Goal: Find specific page/section: Find specific page/section

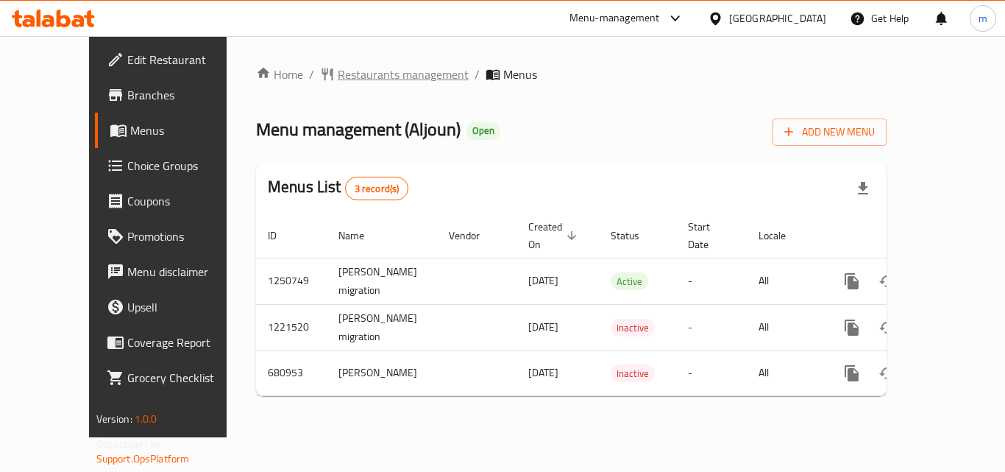
click at [370, 74] on span "Restaurants management" at bounding box center [403, 75] width 131 height 18
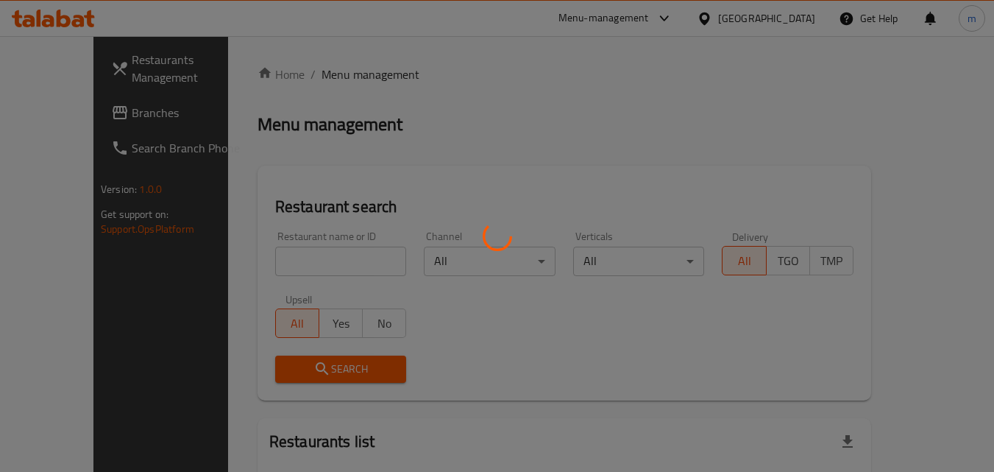
click at [292, 257] on div at bounding box center [497, 236] width 994 height 472
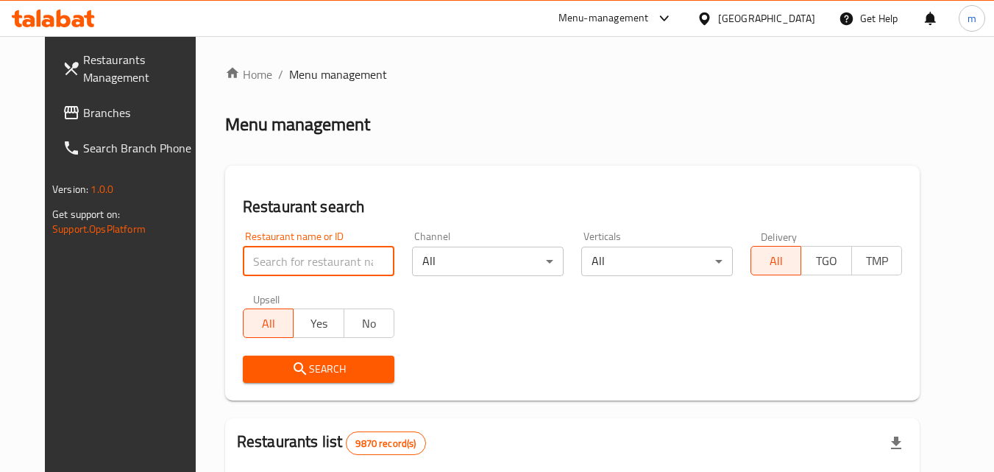
click at [291, 261] on input "search" at bounding box center [319, 261] width 152 height 29
paste input "642571"
type input "642571"
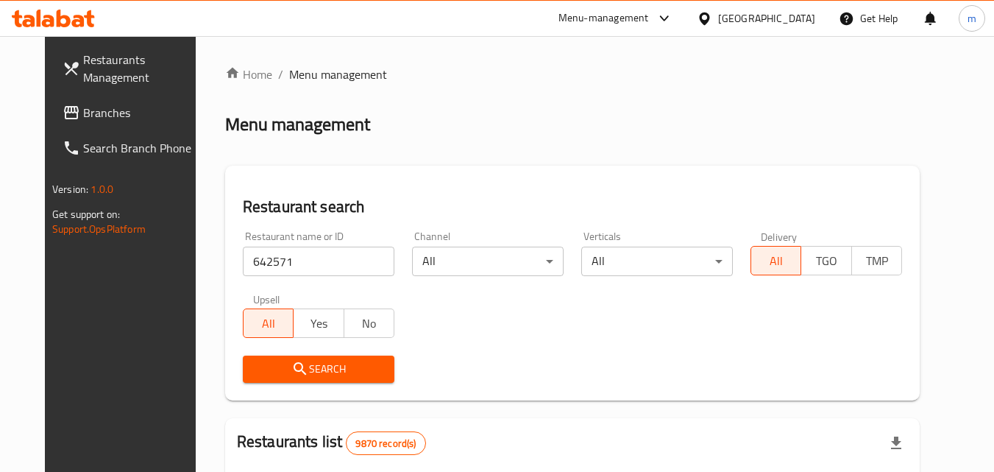
click at [312, 373] on span "Search" at bounding box center [319, 369] width 128 height 18
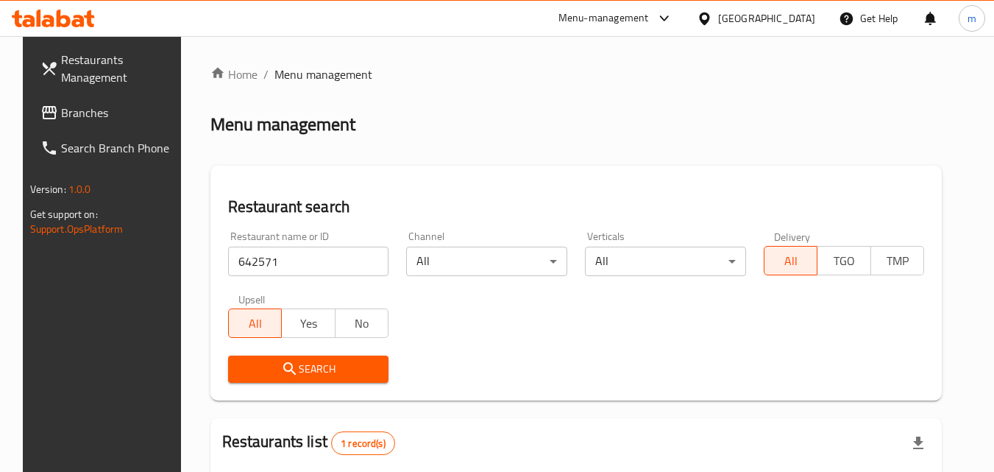
scroll to position [147, 0]
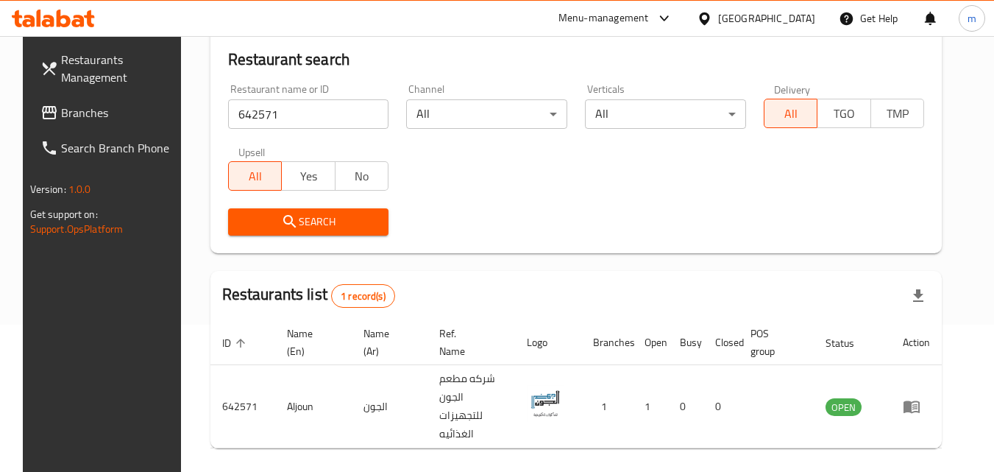
click at [795, 22] on div "[GEOGRAPHIC_DATA]" at bounding box center [766, 18] width 97 height 16
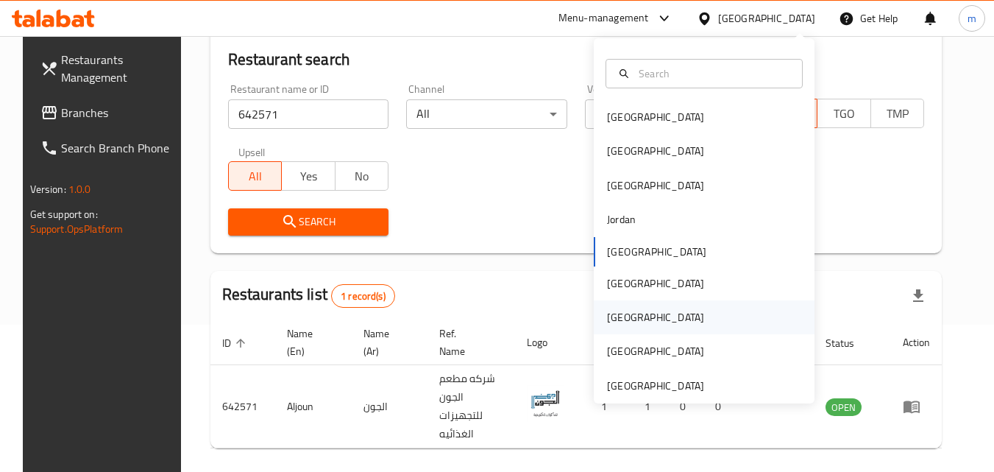
click at [607, 313] on div "[GEOGRAPHIC_DATA]" at bounding box center [655, 317] width 97 height 16
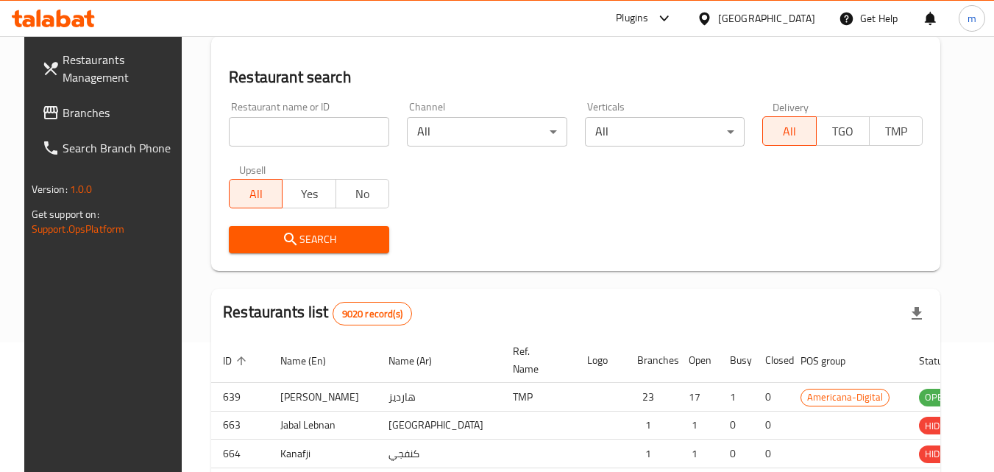
scroll to position [147, 0]
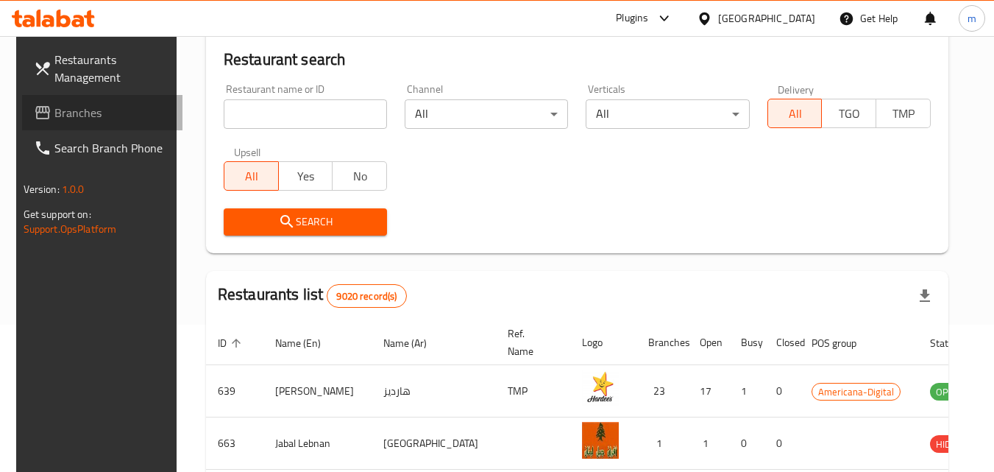
click at [60, 112] on span "Branches" at bounding box center [112, 113] width 116 height 18
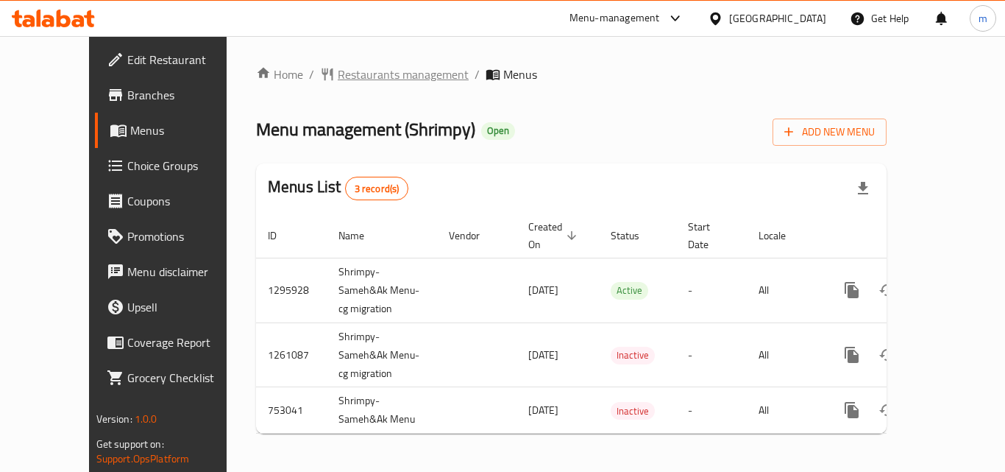
click at [370, 79] on span "Restaurants management" at bounding box center [403, 75] width 131 height 18
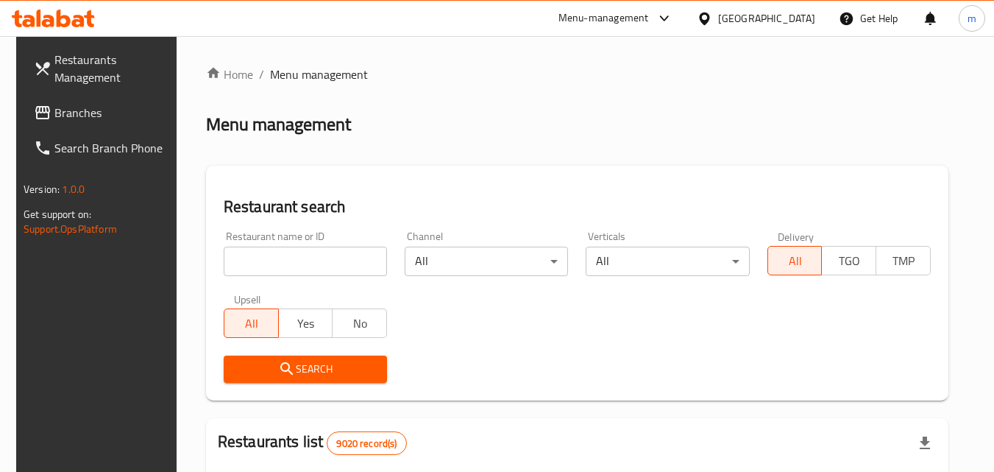
click at [322, 252] on input "search" at bounding box center [305, 261] width 163 height 29
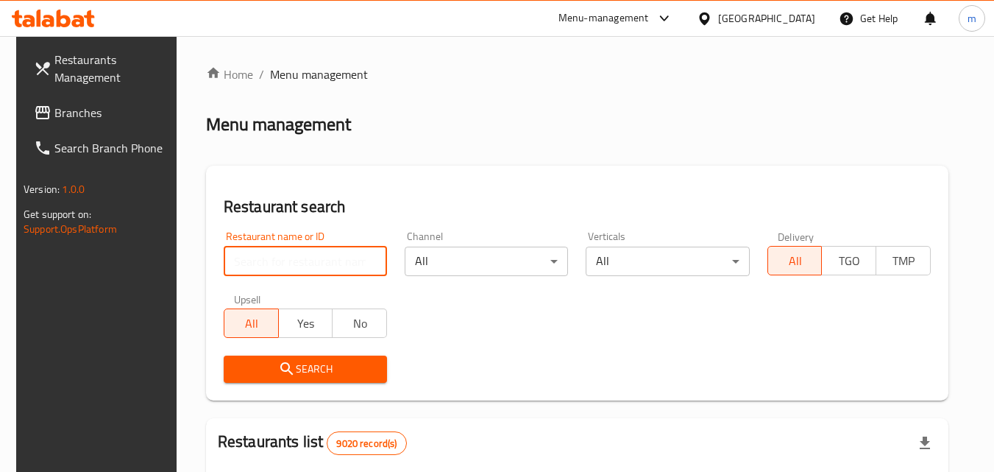
paste input "649340"
type input "649340"
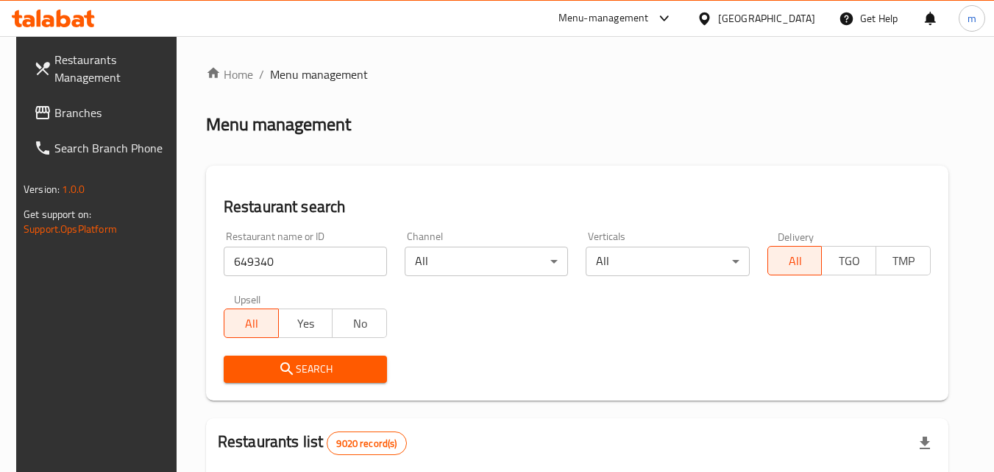
click at [308, 367] on span "Search" at bounding box center [306, 369] width 140 height 18
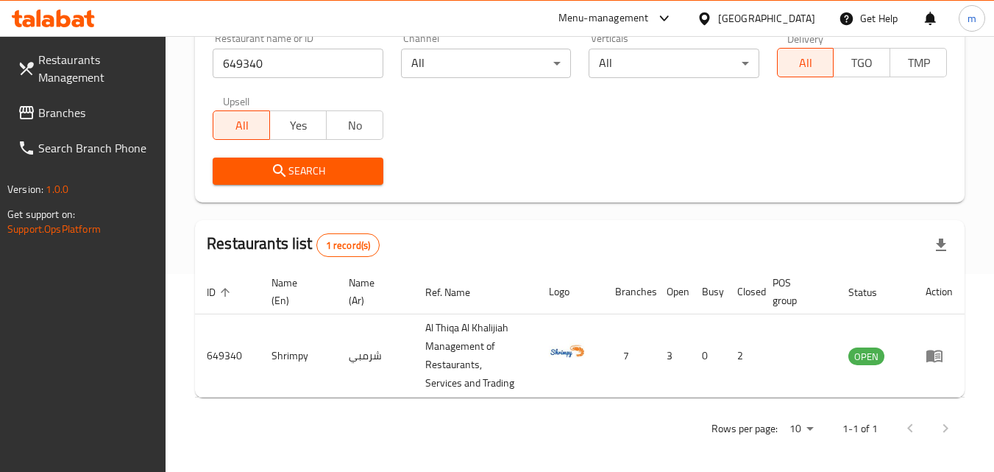
scroll to position [203, 0]
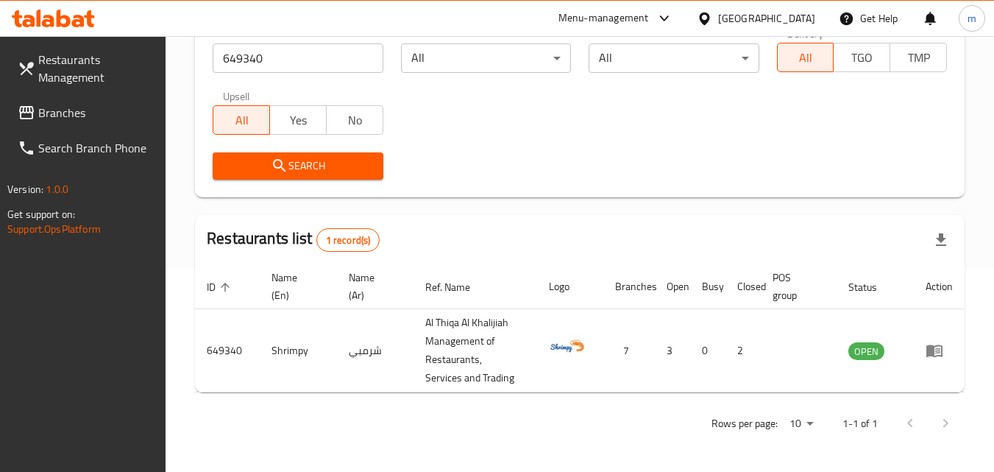
drag, startPoint x: 781, startPoint y: 24, endPoint x: 791, endPoint y: 24, distance: 9.6
click at [791, 24] on div "[GEOGRAPHIC_DATA]" at bounding box center [756, 18] width 119 height 16
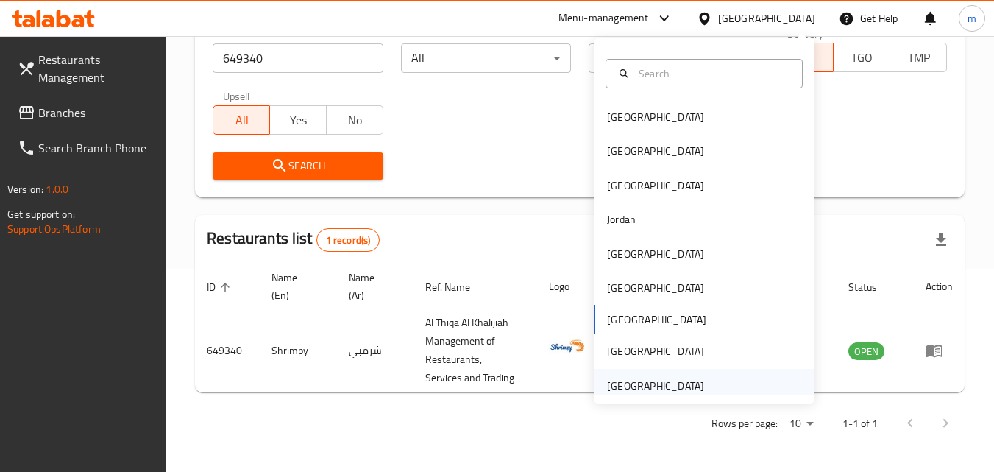
click at [629, 380] on div "[GEOGRAPHIC_DATA]" at bounding box center [655, 386] width 97 height 16
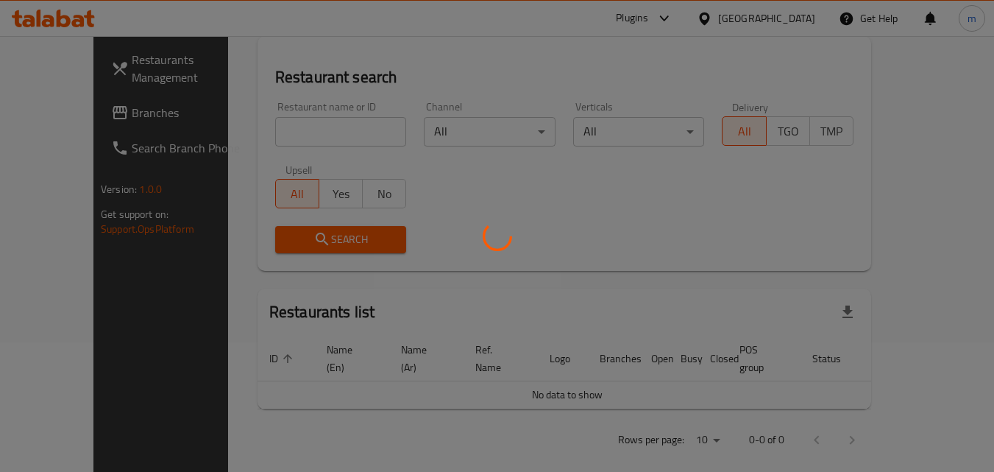
scroll to position [203, 0]
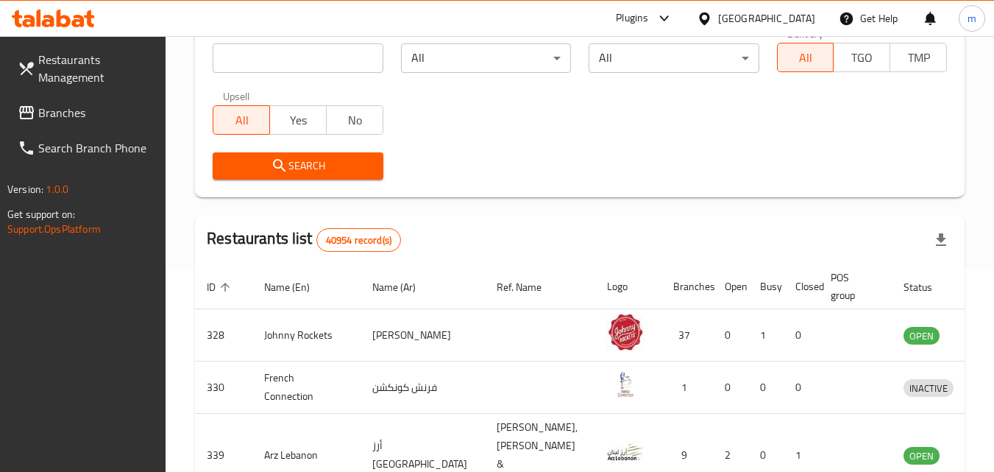
click at [58, 114] on span "Branches" at bounding box center [96, 113] width 116 height 18
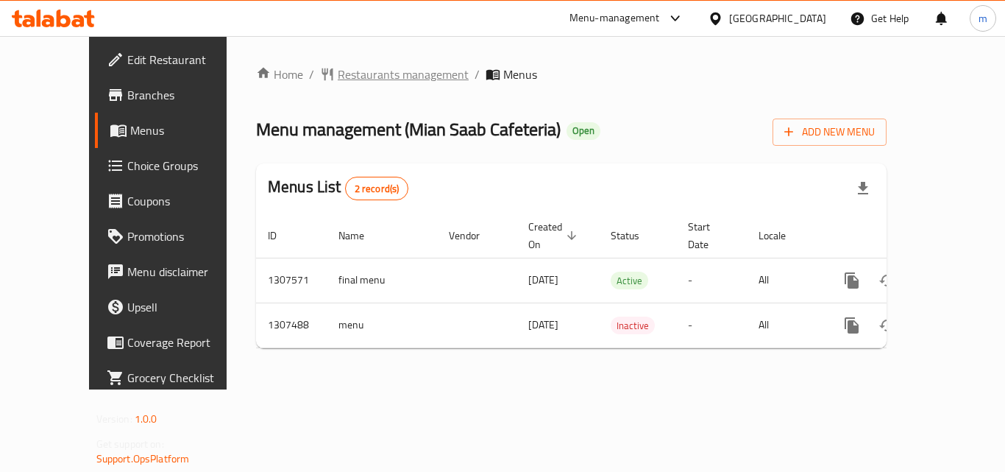
click at [340, 83] on span "Restaurants management" at bounding box center [403, 75] width 131 height 18
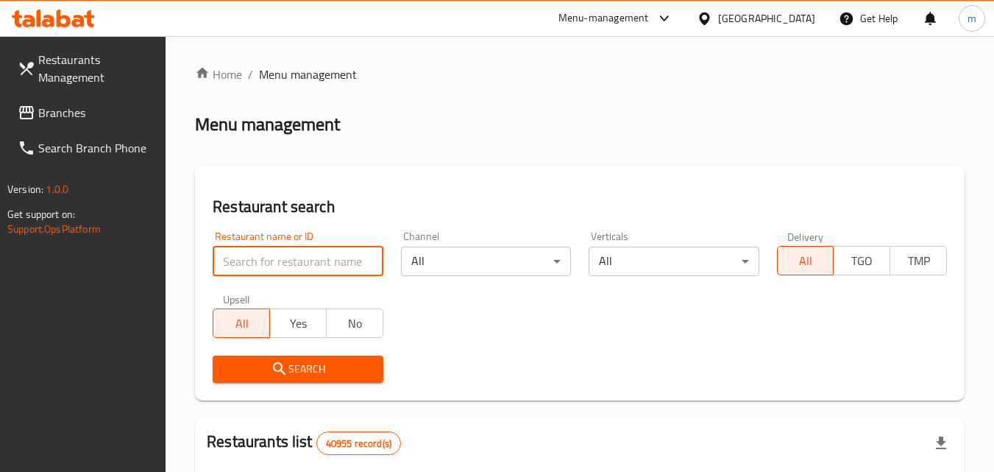
click at [317, 253] on input "search" at bounding box center [298, 261] width 170 height 29
paste input "704147"
type input "704147"
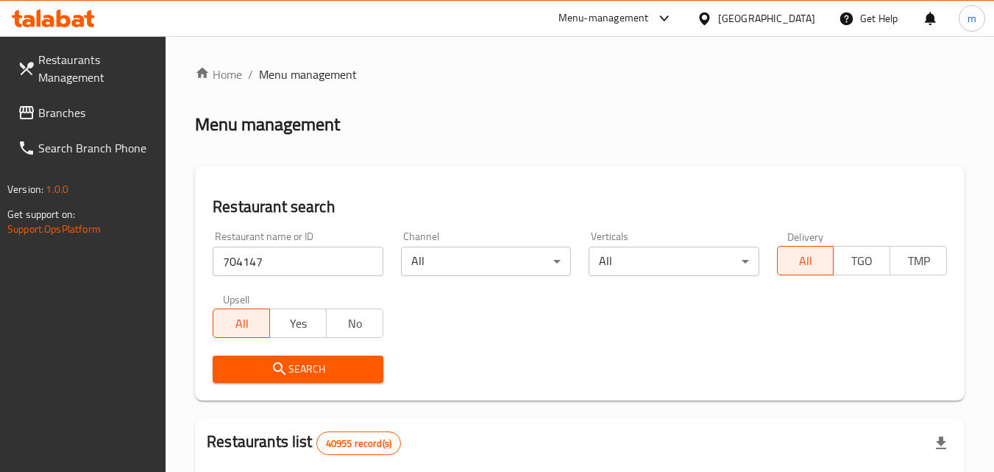
click at [275, 370] on icon "submit" at bounding box center [279, 368] width 13 height 13
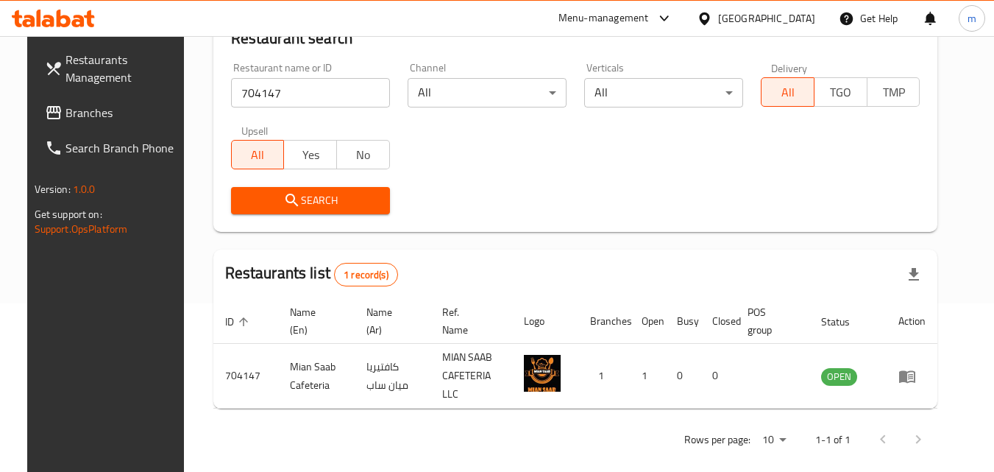
scroll to position [172, 0]
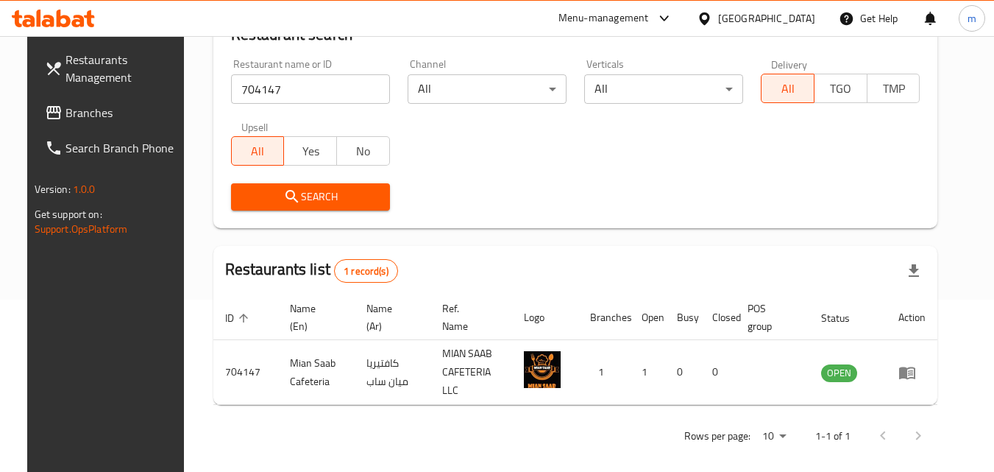
click at [771, 24] on div "[GEOGRAPHIC_DATA]" at bounding box center [766, 18] width 97 height 16
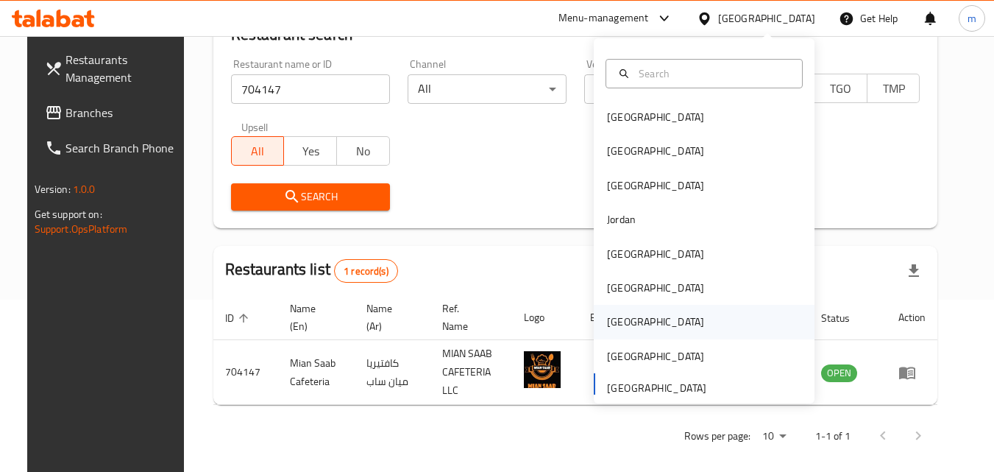
click at [613, 327] on div "Qatar" at bounding box center [655, 322] width 97 height 16
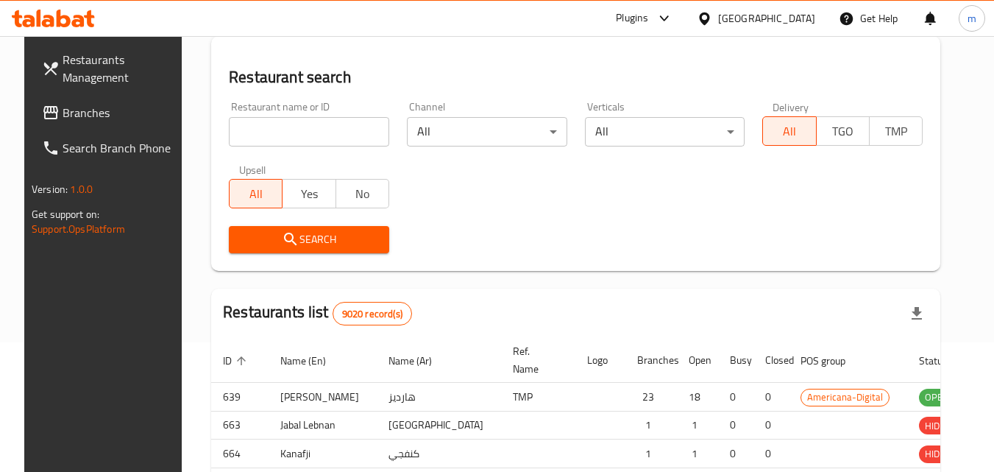
scroll to position [172, 0]
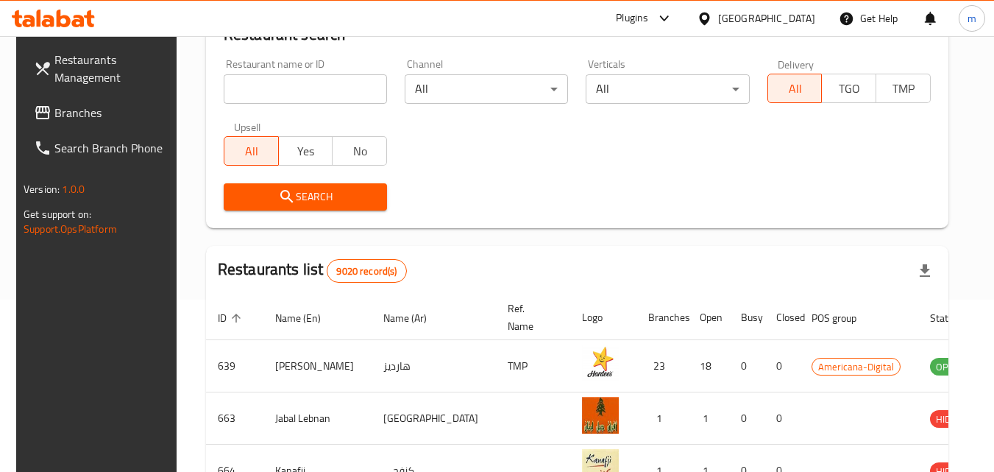
click at [63, 120] on span "Branches" at bounding box center [112, 113] width 116 height 18
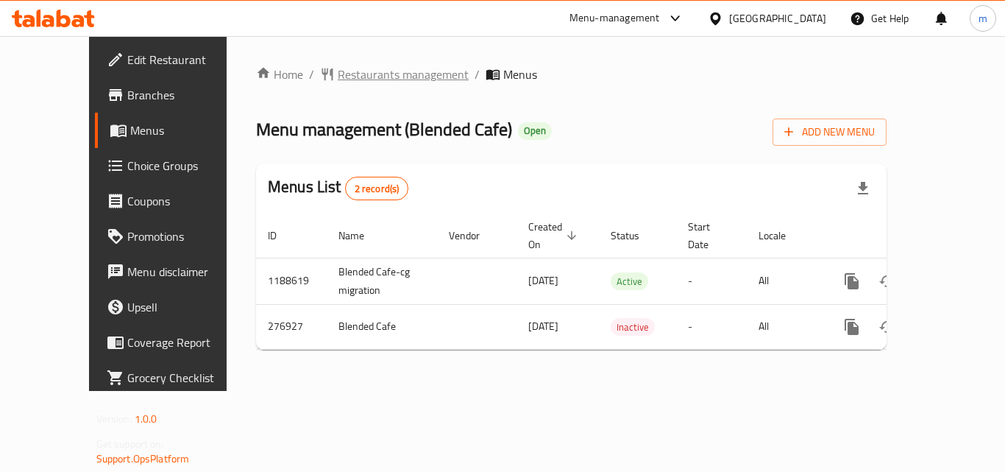
click at [374, 75] on span "Restaurants management" at bounding box center [403, 75] width 131 height 18
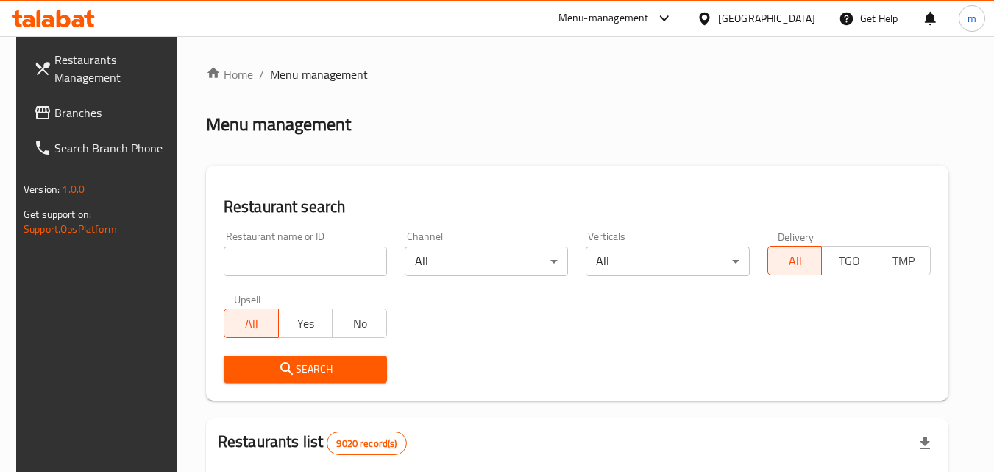
click at [286, 261] on input "search" at bounding box center [305, 261] width 163 height 29
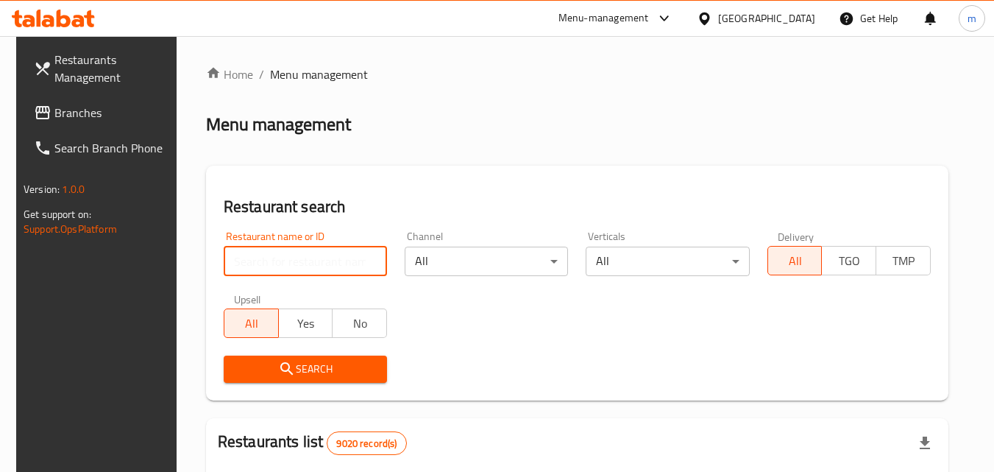
paste input "628052"
type input "628052"
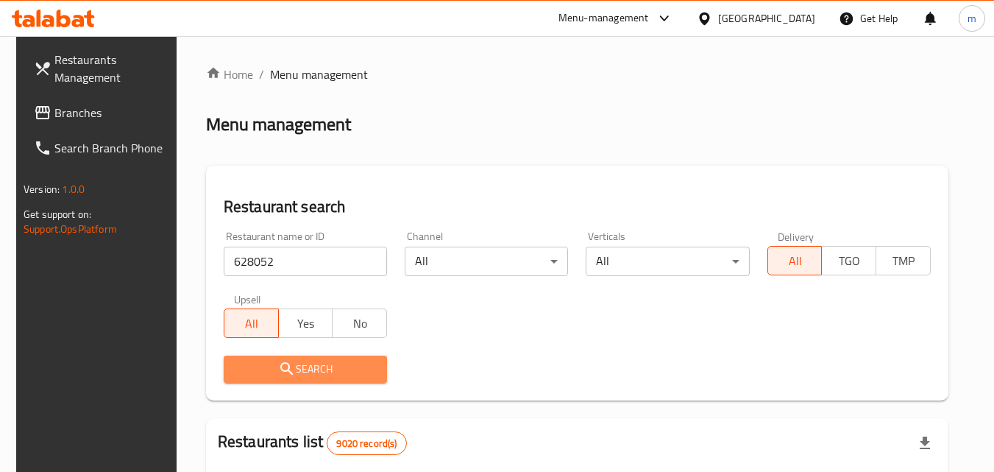
click at [270, 366] on span "Search" at bounding box center [306, 369] width 140 height 18
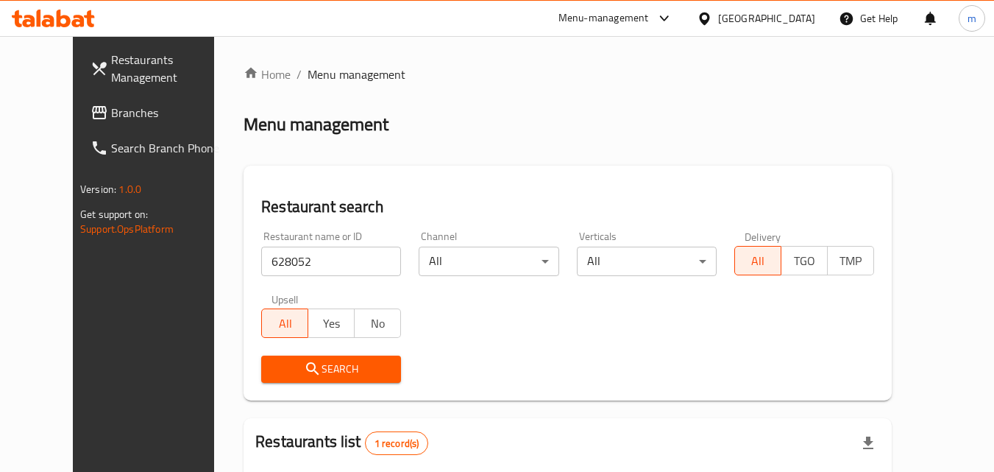
scroll to position [147, 0]
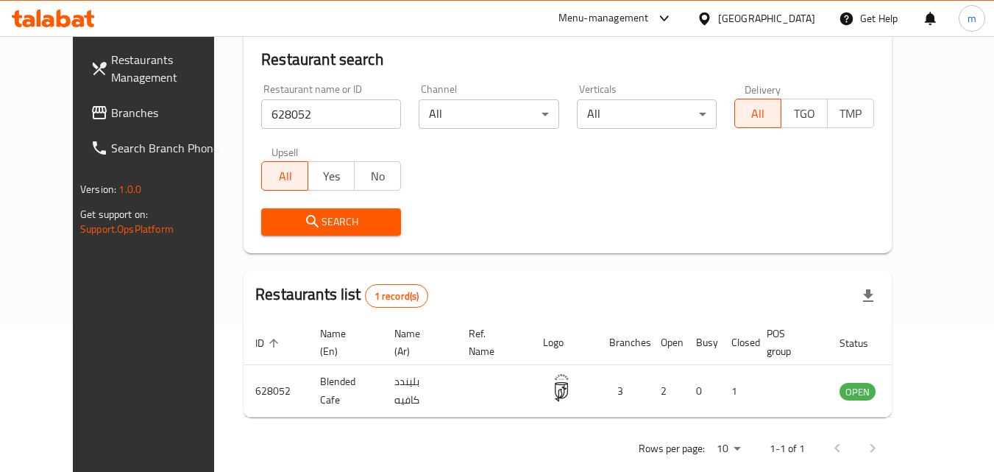
click at [718, 21] on div at bounding box center [707, 18] width 21 height 16
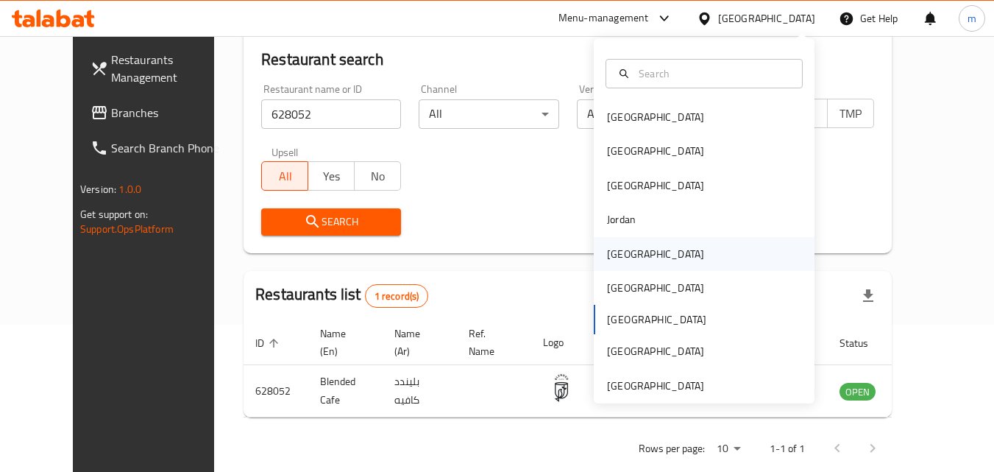
click at [607, 262] on div "[GEOGRAPHIC_DATA]" at bounding box center [655, 254] width 97 height 16
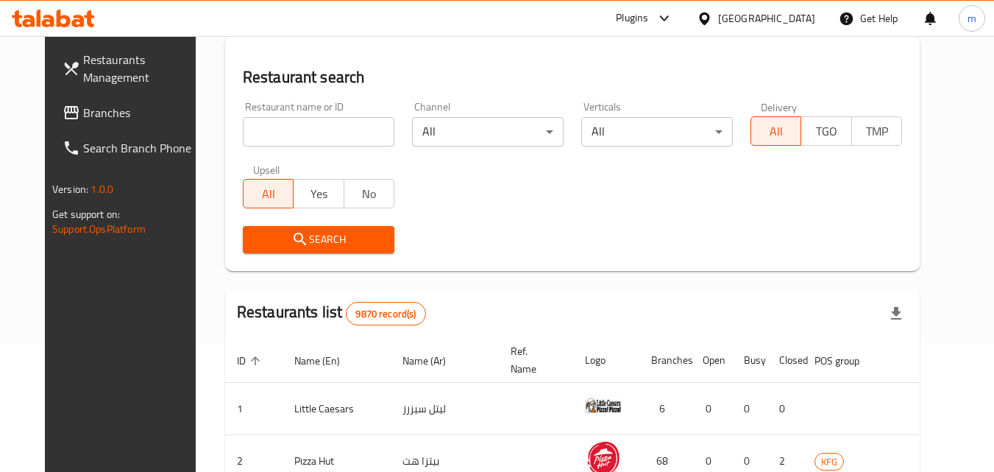
scroll to position [147, 0]
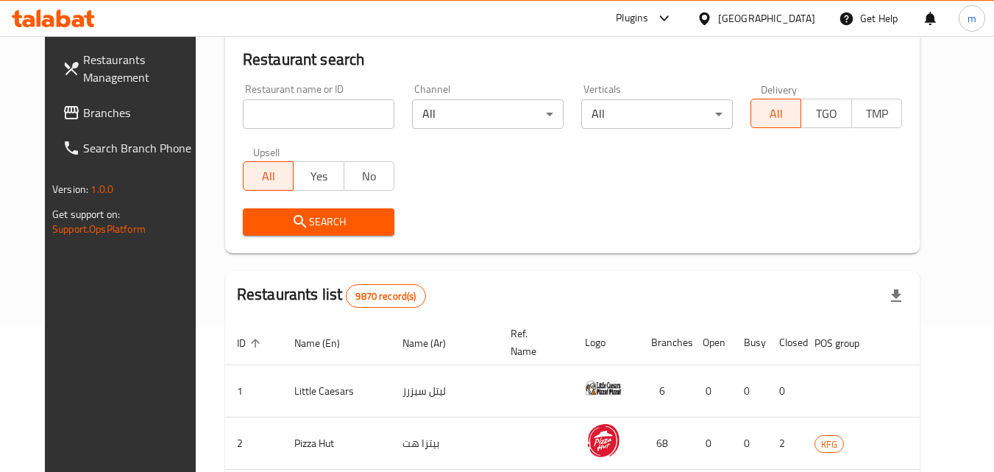
click at [83, 105] on span "Branches" at bounding box center [141, 113] width 116 height 18
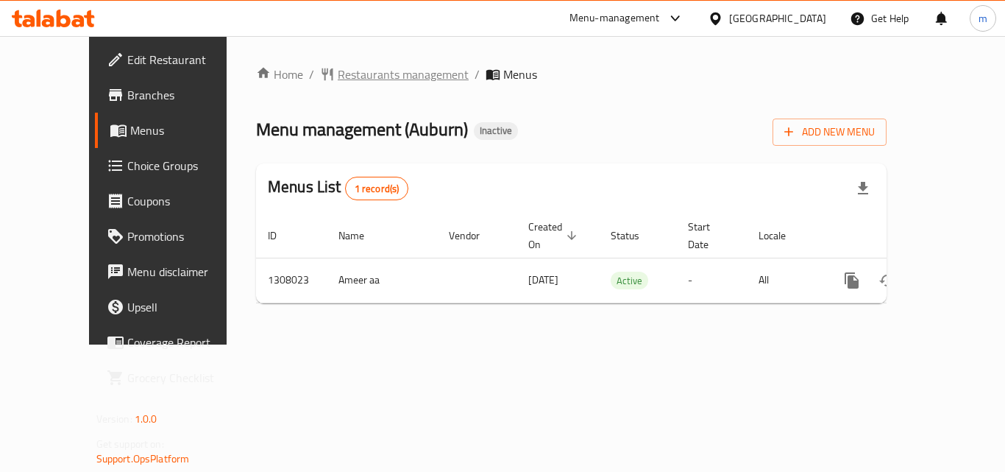
click at [364, 78] on span "Restaurants management" at bounding box center [403, 75] width 131 height 18
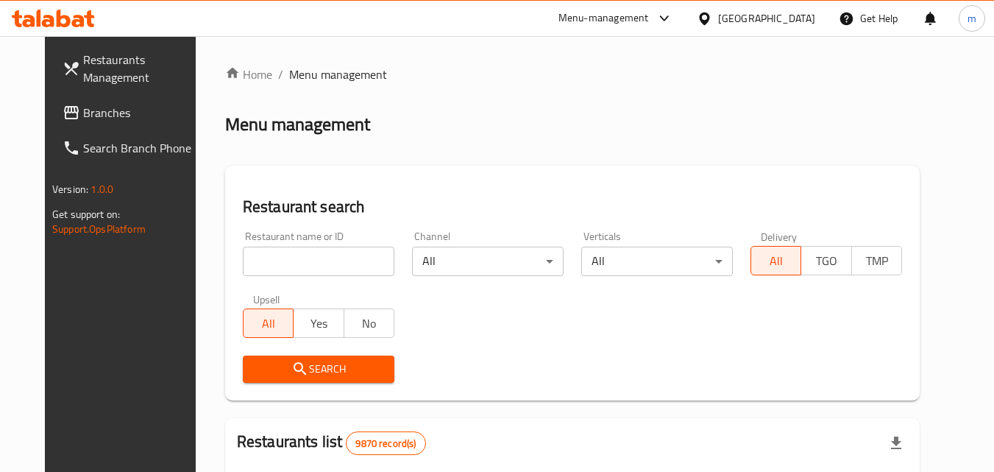
click at [306, 261] on input "search" at bounding box center [319, 261] width 152 height 29
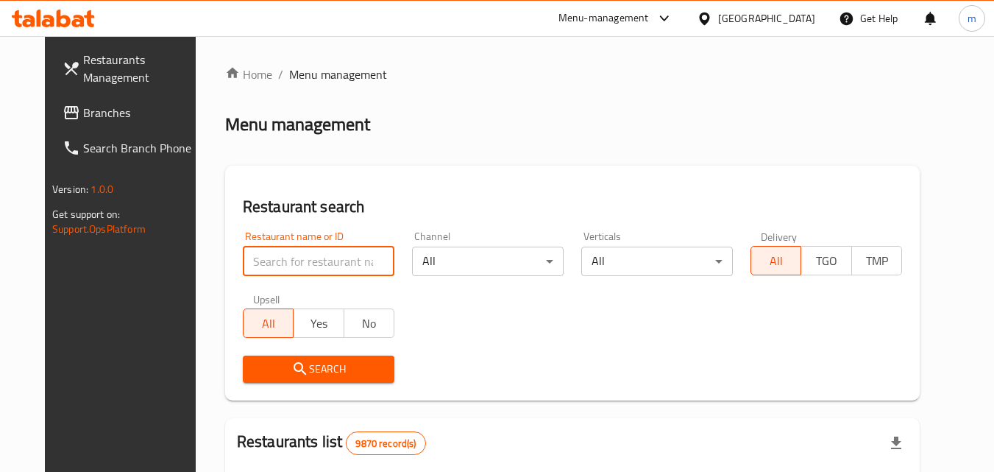
paste input "704739"
type input "704739"
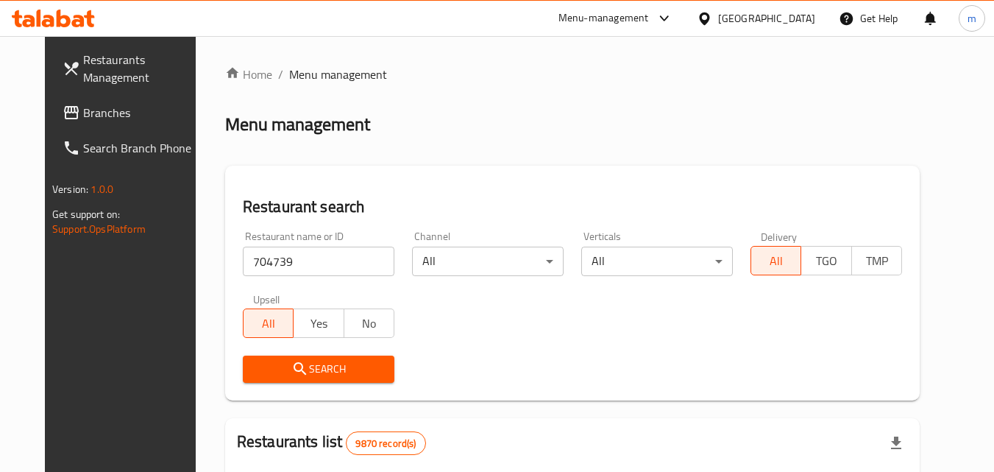
click at [307, 358] on button "Search" at bounding box center [319, 369] width 152 height 27
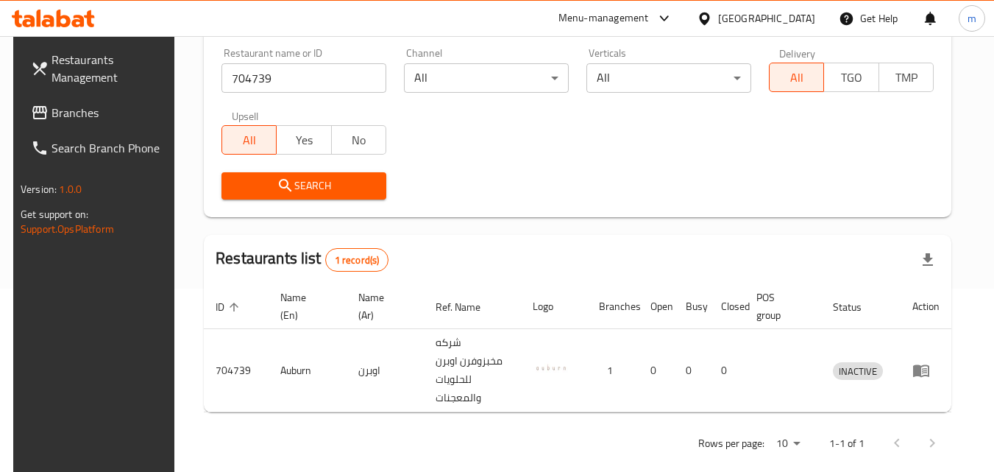
scroll to position [185, 0]
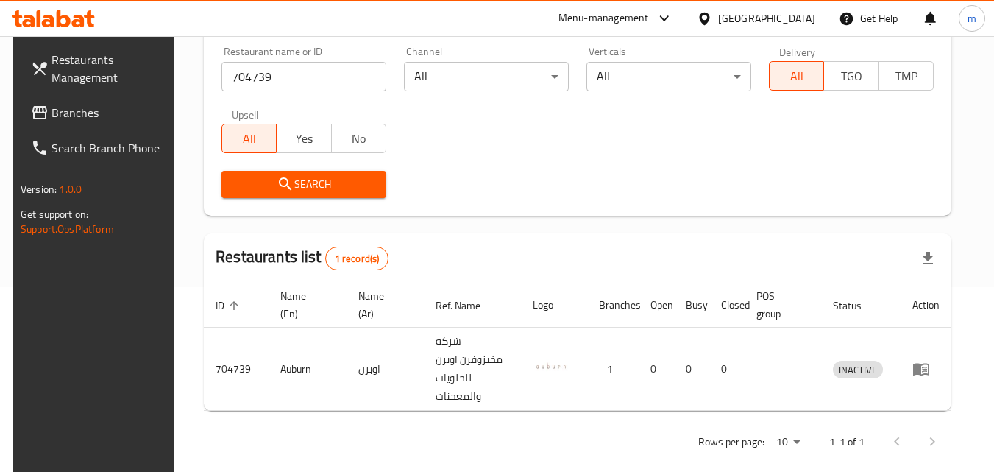
click at [819, 21] on div "Kuwait" at bounding box center [756, 18] width 142 height 35
click at [813, 24] on div "[GEOGRAPHIC_DATA]" at bounding box center [766, 18] width 97 height 16
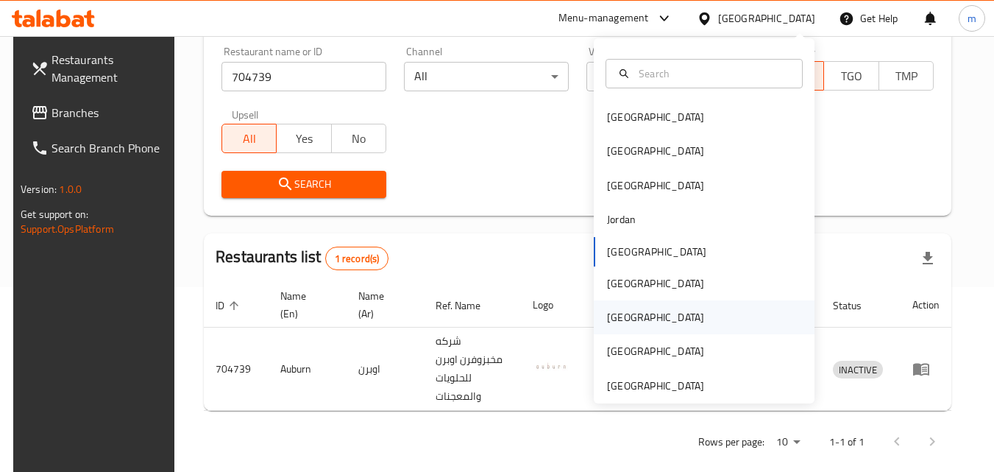
click at [608, 322] on div "[GEOGRAPHIC_DATA]" at bounding box center [655, 317] width 97 height 16
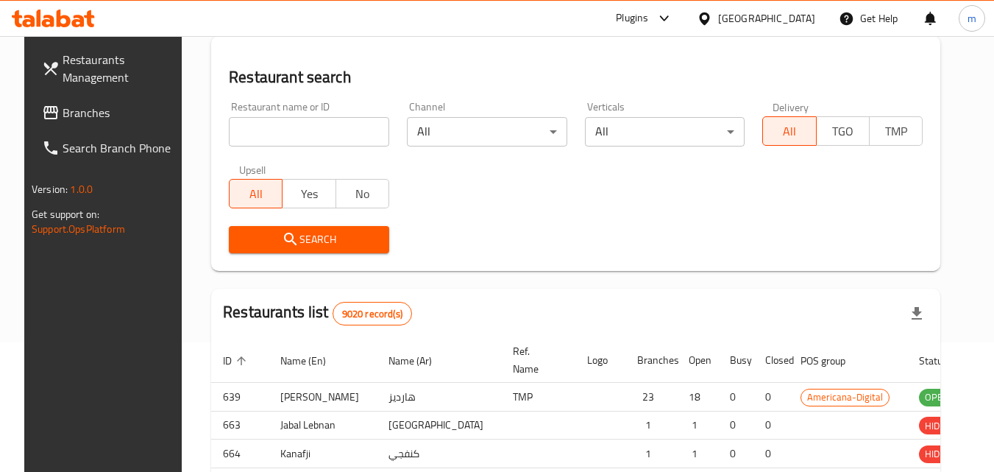
scroll to position [185, 0]
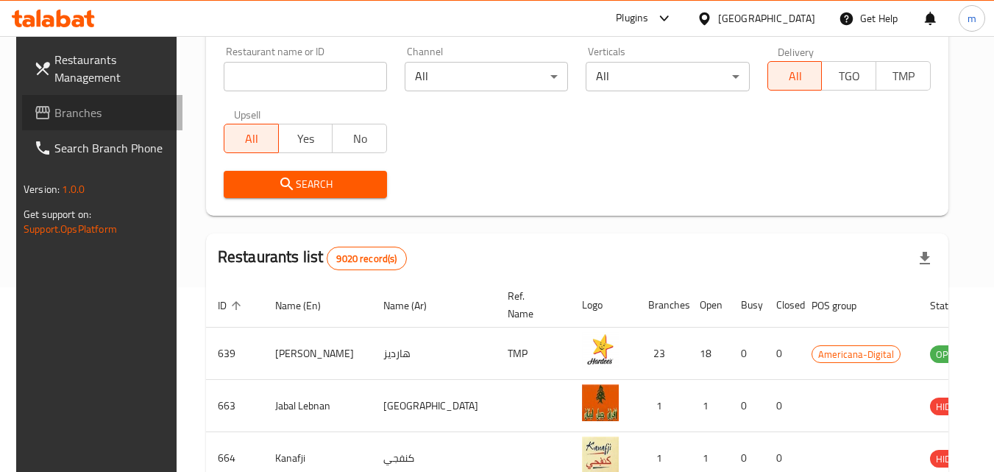
click at [101, 113] on span "Branches" at bounding box center [112, 113] width 116 height 18
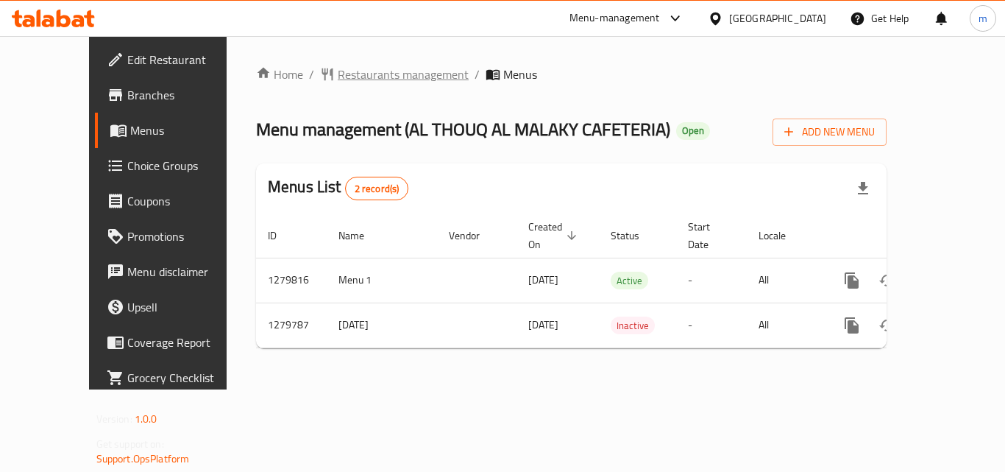
click at [386, 76] on span "Restaurants management" at bounding box center [403, 75] width 131 height 18
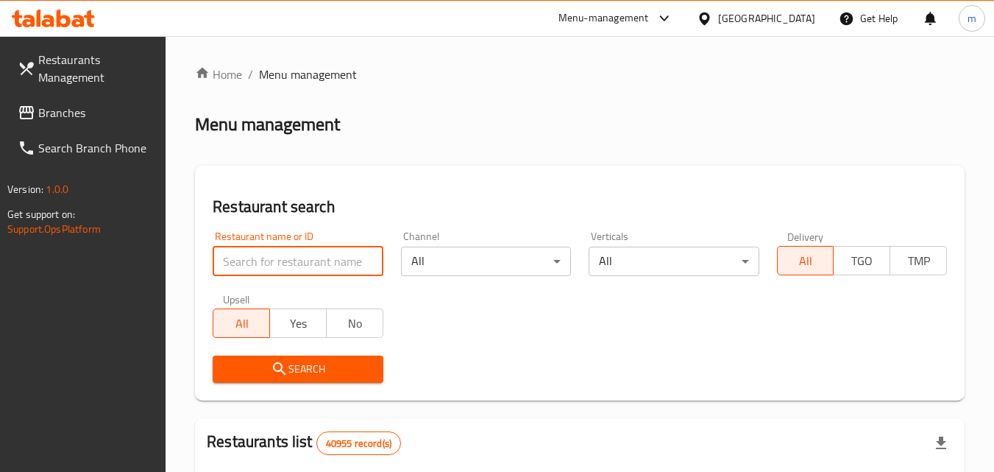
click at [328, 248] on input "search" at bounding box center [298, 261] width 170 height 29
paste input "693445"
type input "693445"
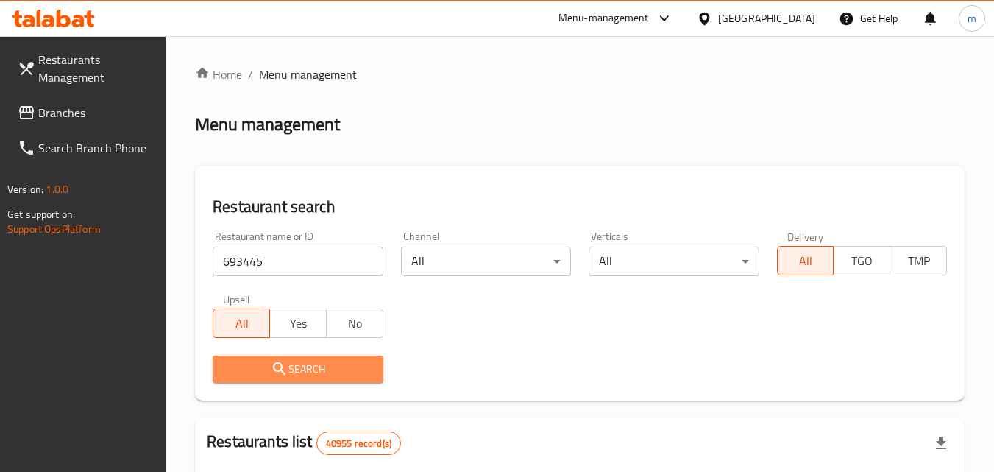
click at [314, 375] on span "Search" at bounding box center [298, 369] width 146 height 18
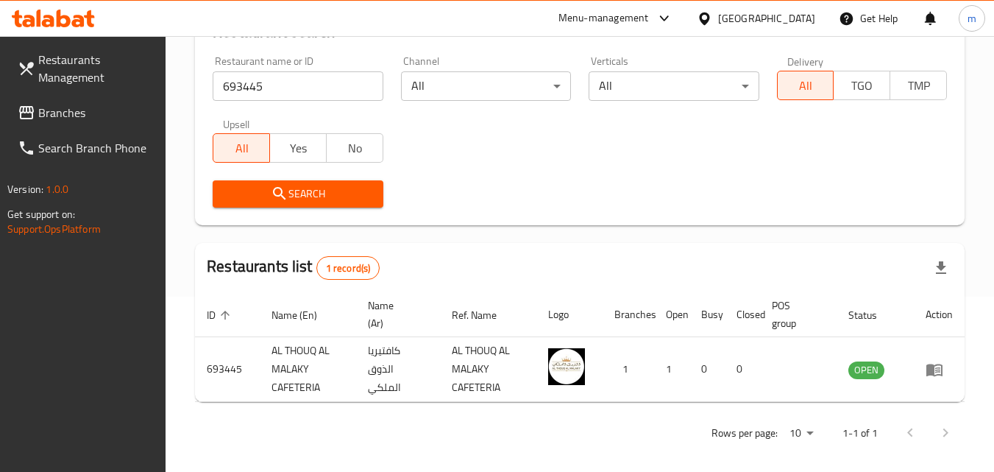
scroll to position [185, 0]
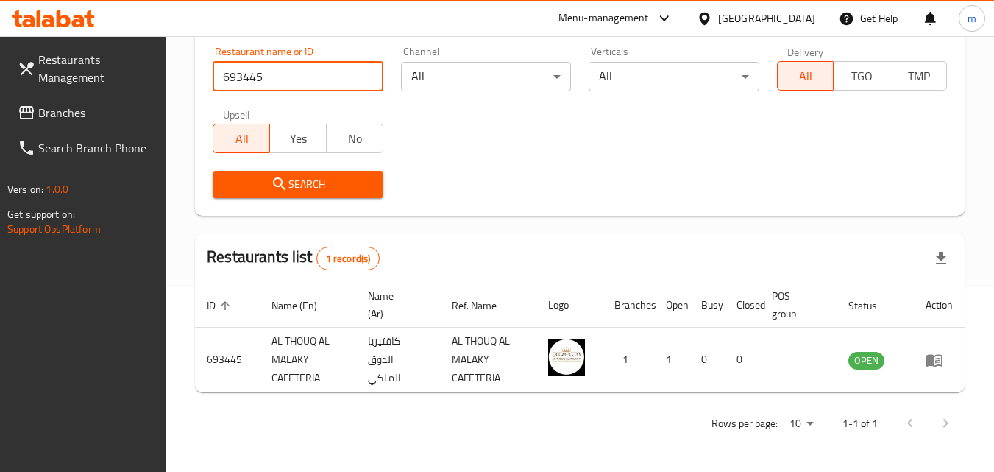
click at [370, 75] on input "693445" at bounding box center [298, 76] width 170 height 29
click at [63, 113] on span "Branches" at bounding box center [96, 113] width 116 height 18
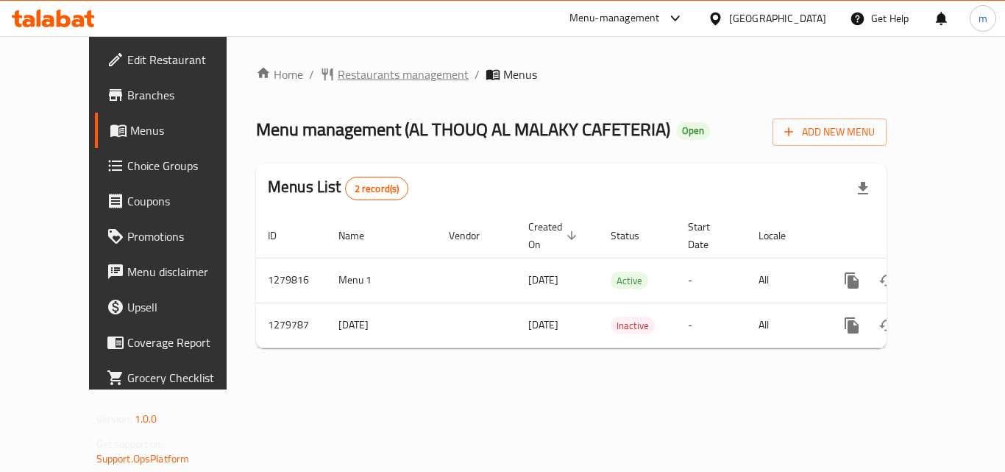
click at [363, 74] on span "Restaurants management" at bounding box center [403, 75] width 131 height 18
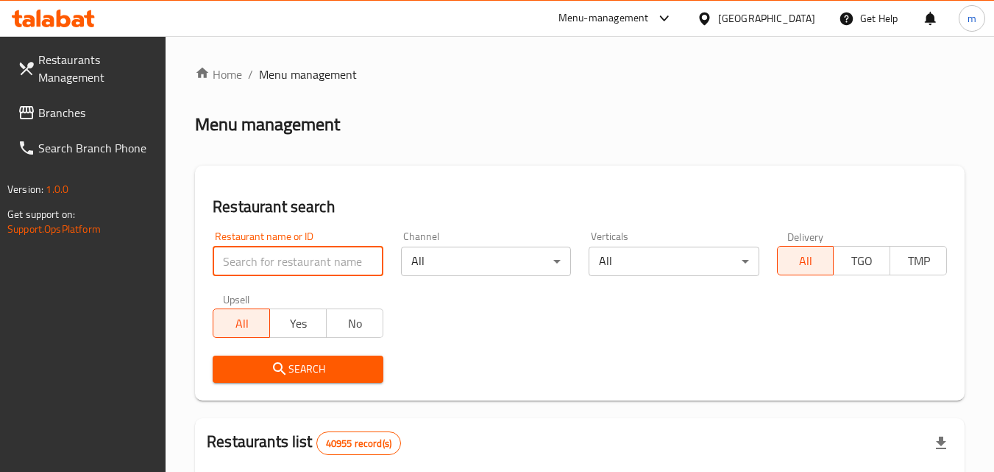
click at [331, 261] on input "search" at bounding box center [298, 261] width 170 height 29
paste input "693445"
type input "693445"
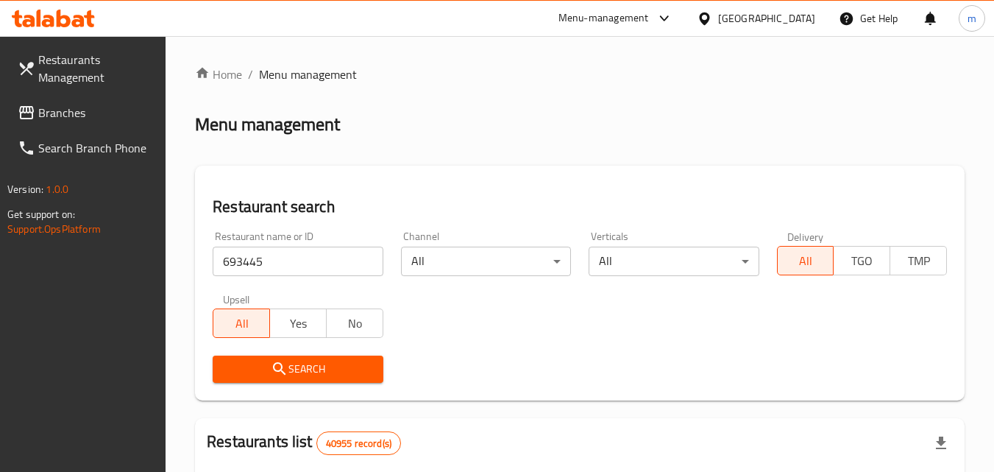
click at [295, 378] on span "Search" at bounding box center [298, 369] width 146 height 18
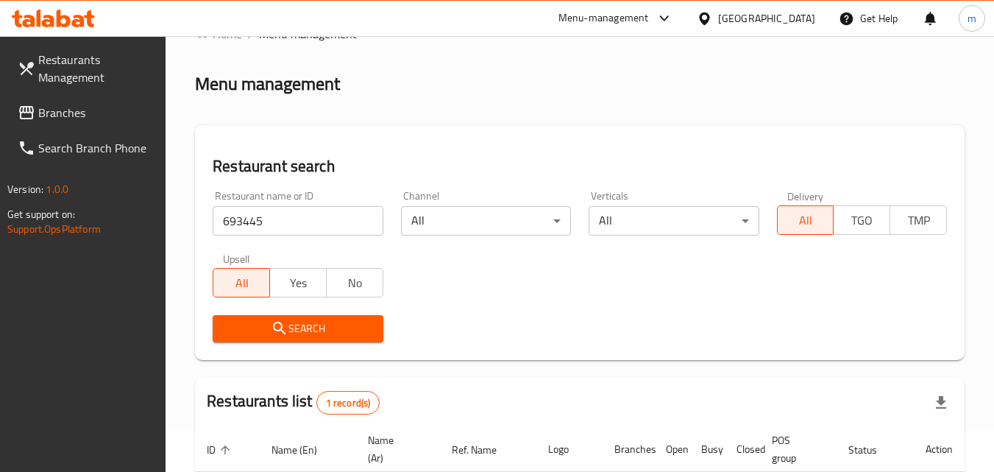
scroll to position [74, 0]
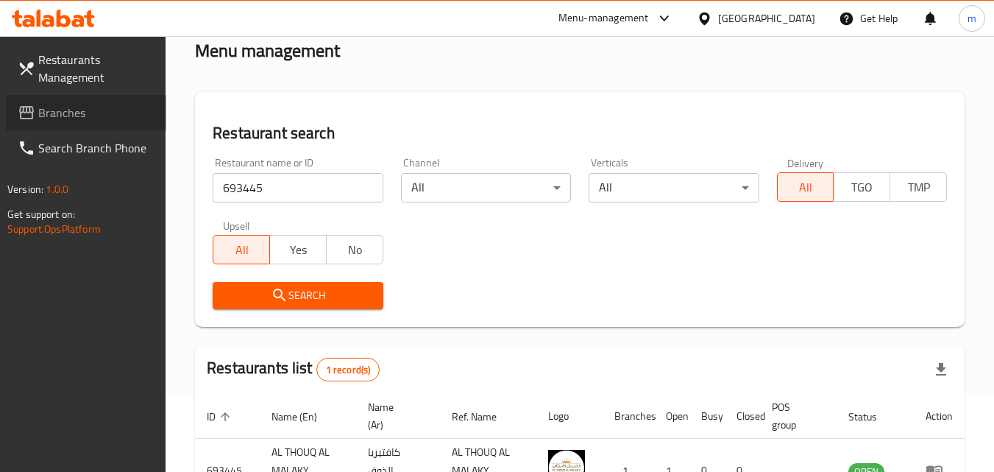
click at [76, 111] on span "Branches" at bounding box center [96, 113] width 116 height 18
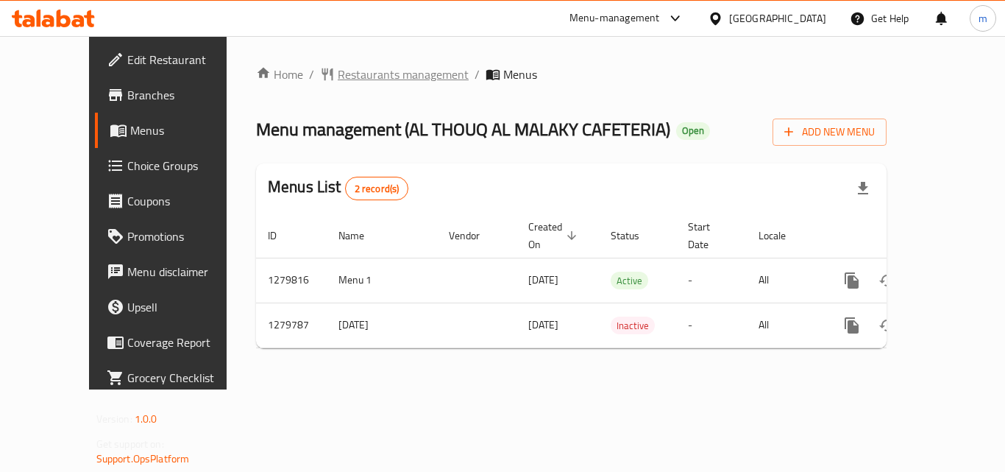
click at [366, 83] on span "Restaurants management" at bounding box center [403, 75] width 131 height 18
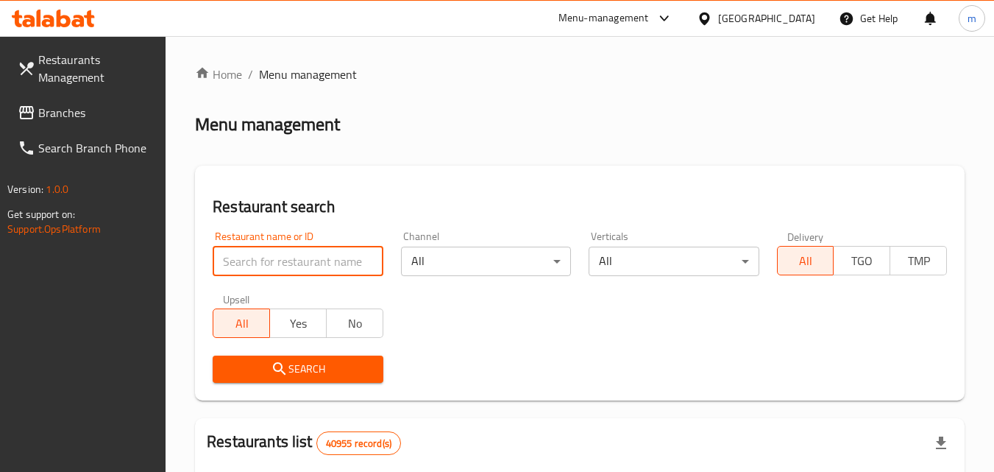
click at [307, 259] on input "search" at bounding box center [298, 261] width 170 height 29
paste input "693445"
type input "693445"
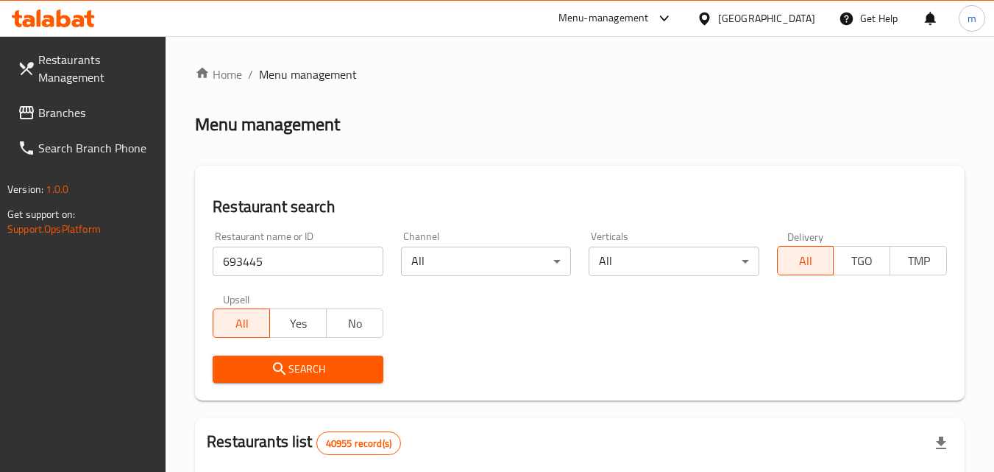
click at [306, 363] on span "Search" at bounding box center [298, 369] width 146 height 18
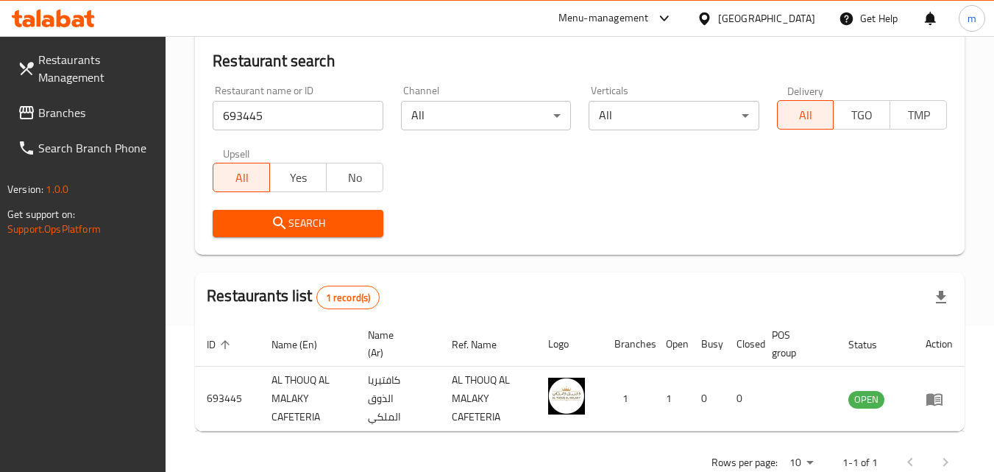
scroll to position [147, 0]
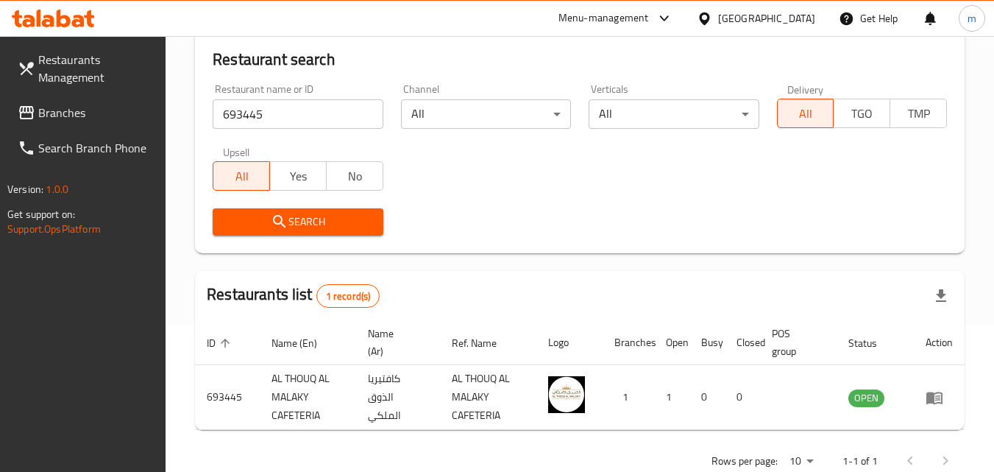
click at [50, 121] on span "Branches" at bounding box center [96, 113] width 116 height 18
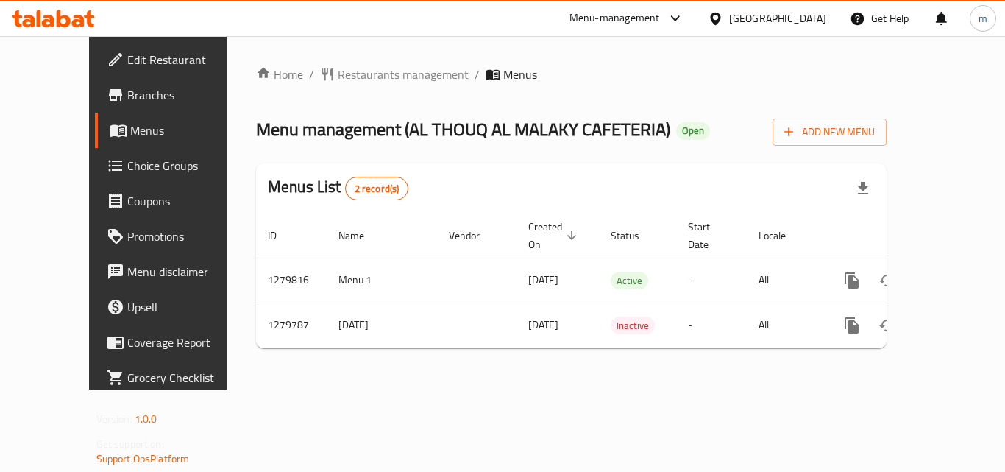
click at [358, 68] on span "Restaurants management" at bounding box center [403, 75] width 131 height 18
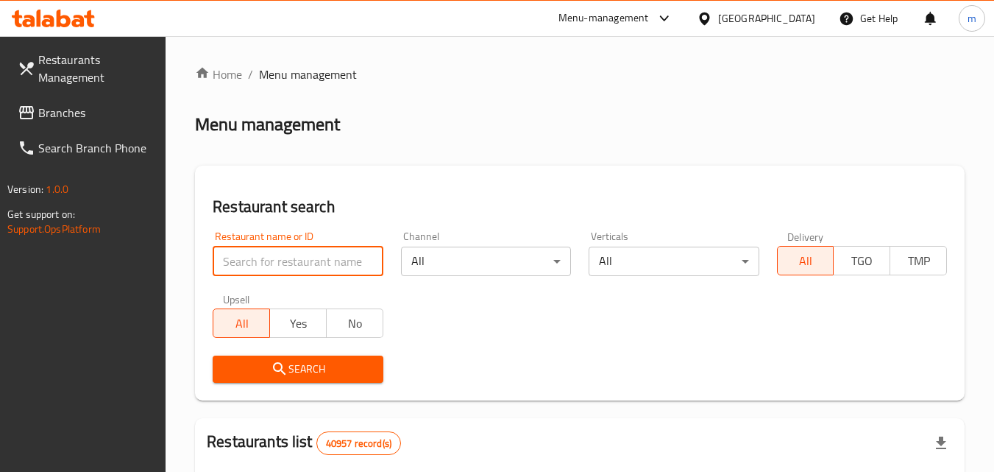
click at [293, 264] on input "search" at bounding box center [298, 261] width 170 height 29
paste input "693445"
type input "693445"
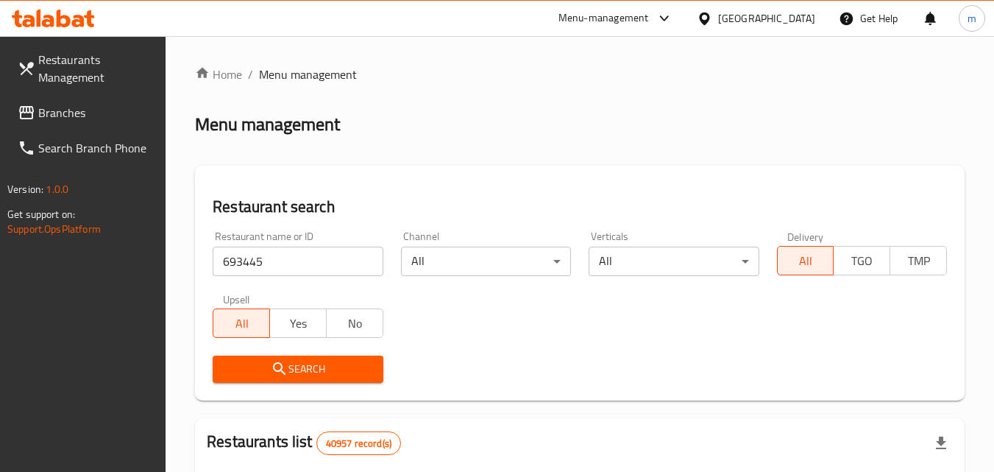
click at [325, 365] on span "Search" at bounding box center [298, 369] width 146 height 18
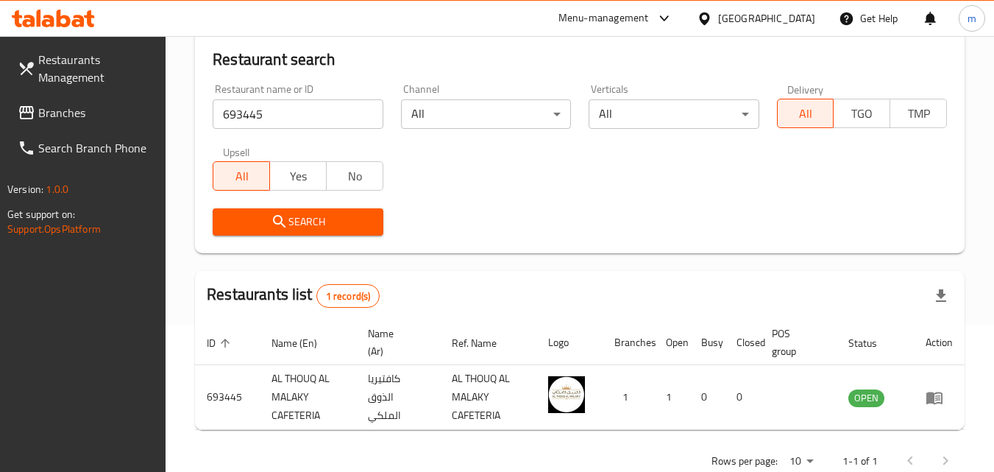
click at [757, 6] on div "[GEOGRAPHIC_DATA]" at bounding box center [756, 18] width 142 height 35
click at [763, 21] on div "[GEOGRAPHIC_DATA]" at bounding box center [766, 18] width 97 height 16
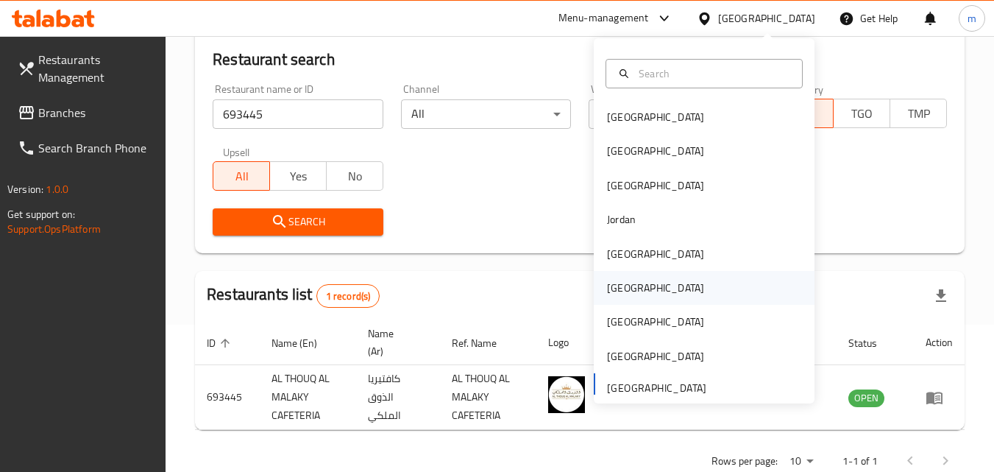
click at [607, 283] on div "[GEOGRAPHIC_DATA]" at bounding box center [655, 288] width 97 height 16
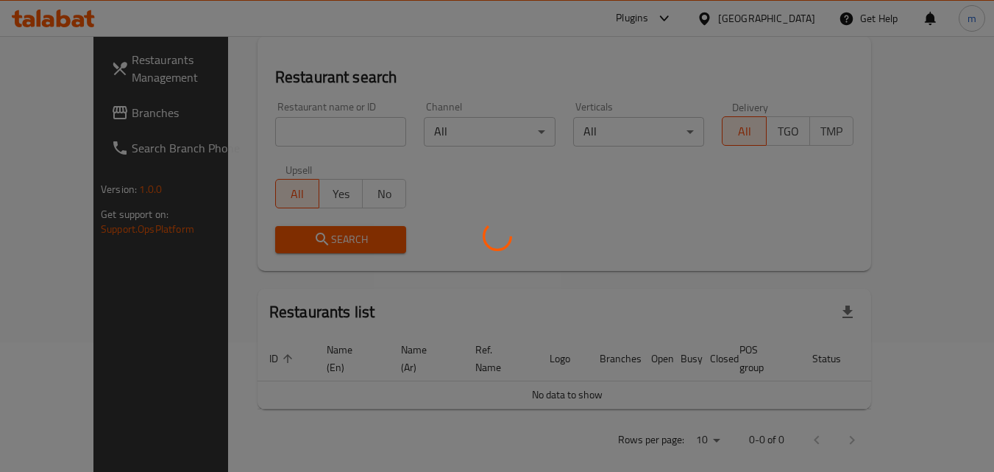
scroll to position [147, 0]
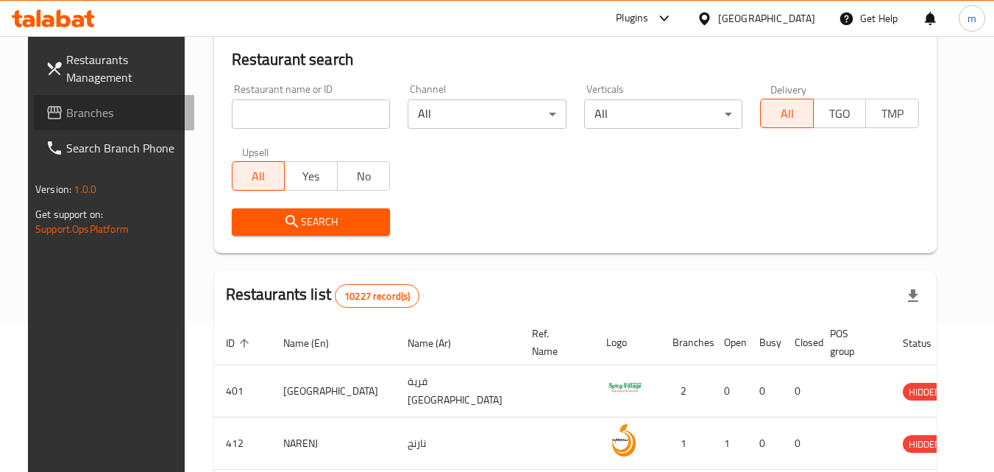
click at [66, 117] on span "Branches" at bounding box center [124, 113] width 116 height 18
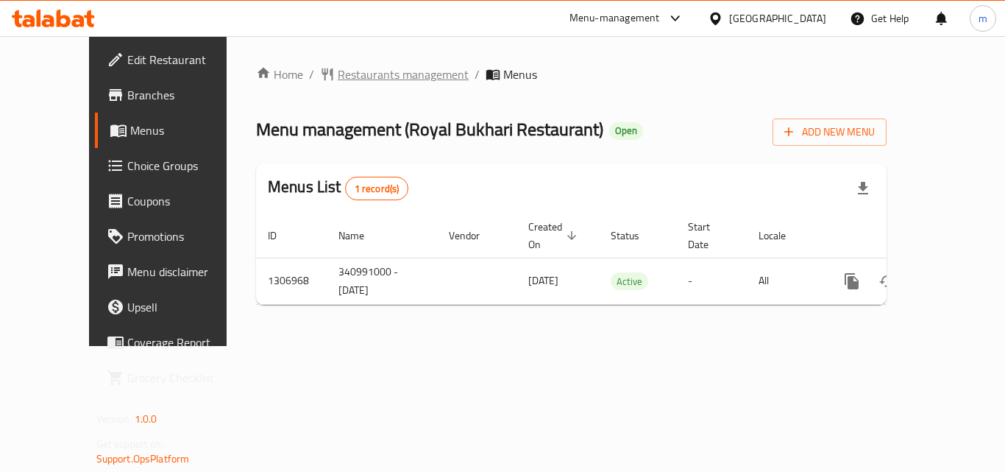
click at [353, 81] on span "Restaurants management" at bounding box center [403, 75] width 131 height 18
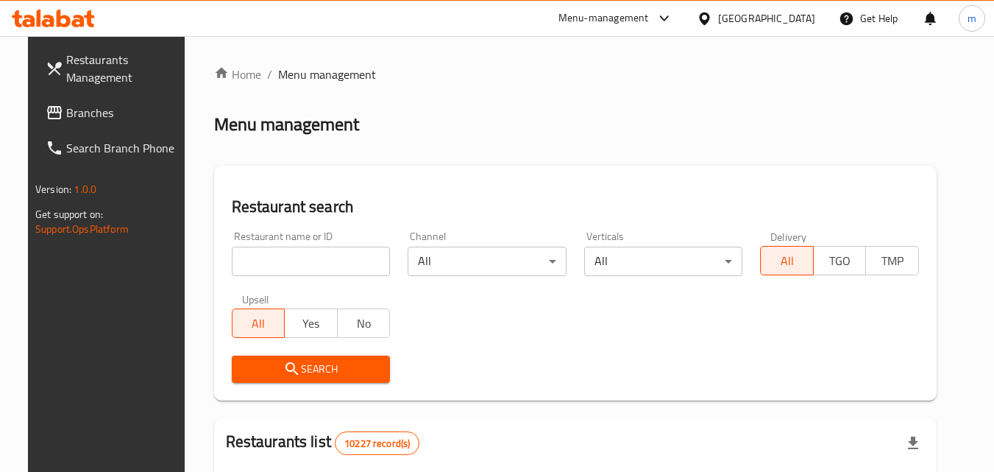
click at [337, 258] on input "search" at bounding box center [311, 261] width 159 height 29
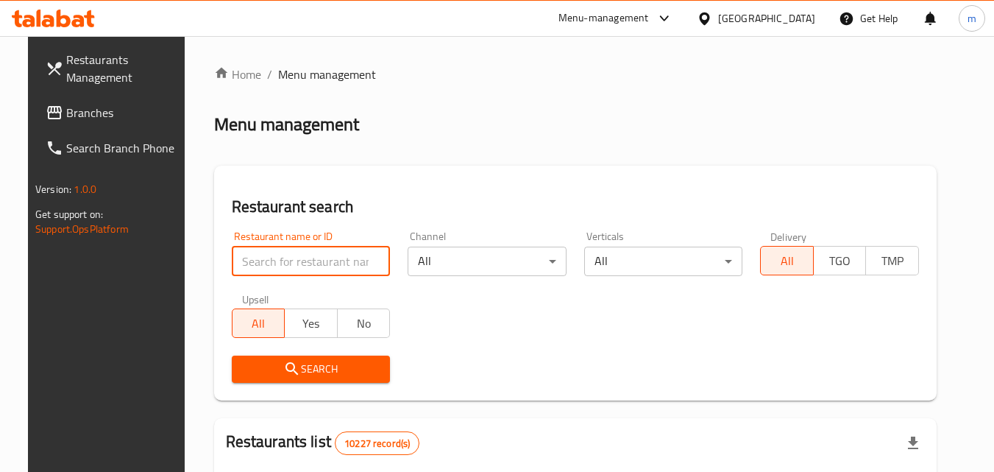
paste input "704245"
type input "704245"
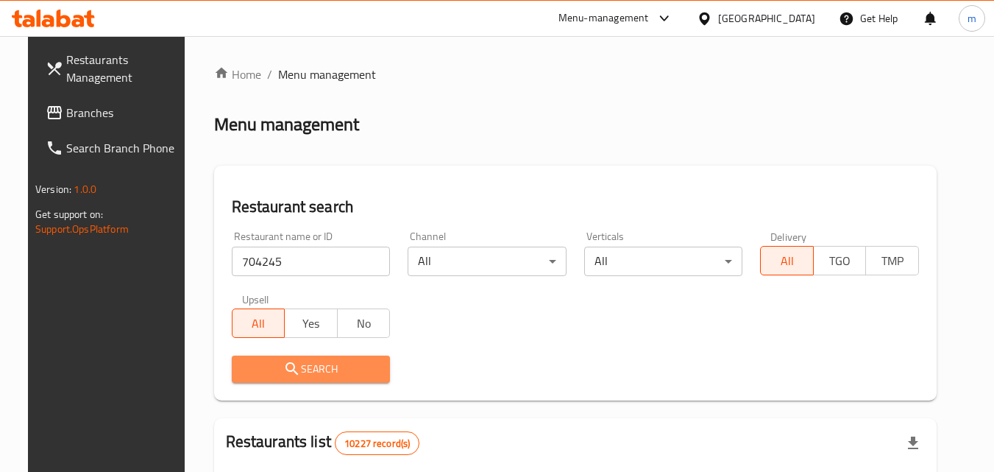
click at [335, 370] on span "Search" at bounding box center [311, 369] width 135 height 18
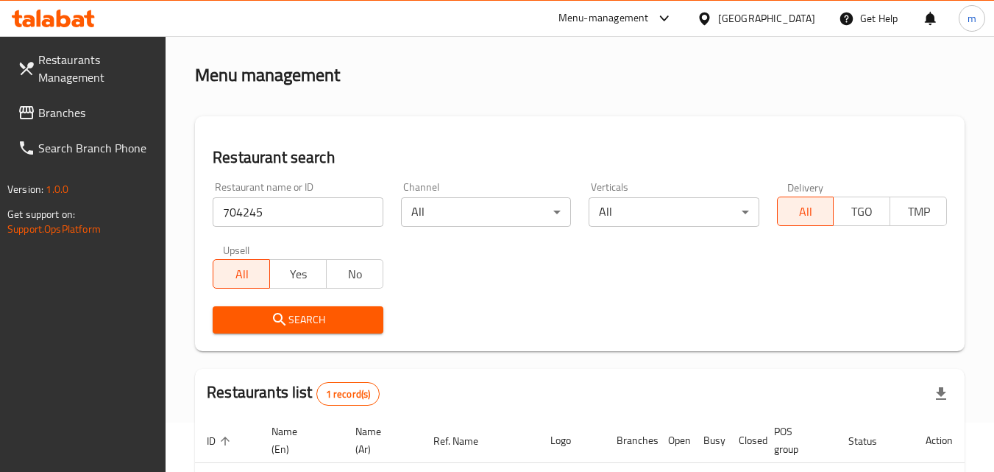
scroll to position [147, 0]
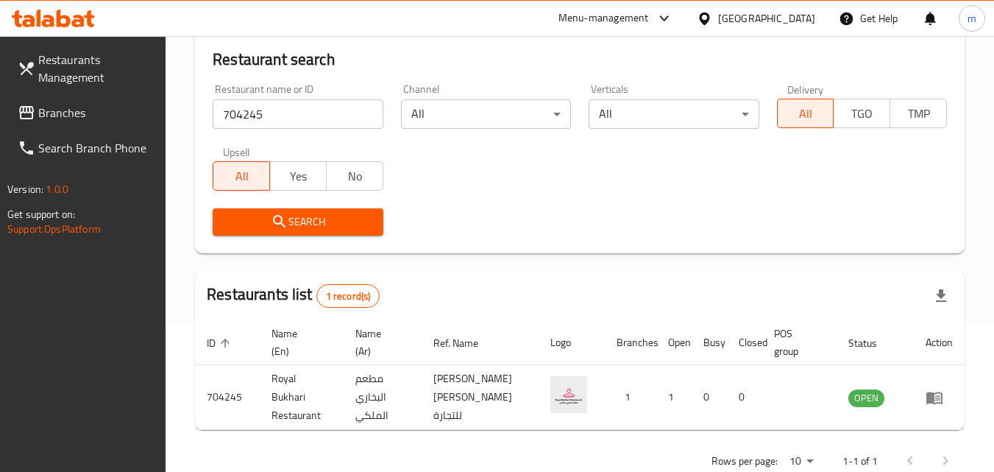
click at [794, 29] on div "Oman" at bounding box center [756, 18] width 142 height 35
click at [791, 29] on div "Oman" at bounding box center [756, 18] width 142 height 35
click at [713, 24] on icon at bounding box center [704, 18] width 15 height 15
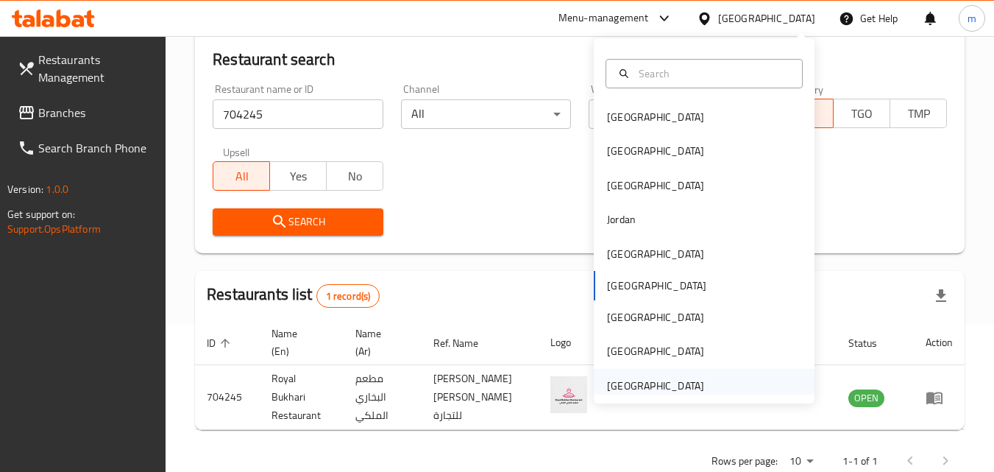
click at [637, 385] on div "[GEOGRAPHIC_DATA]" at bounding box center [655, 386] width 97 height 16
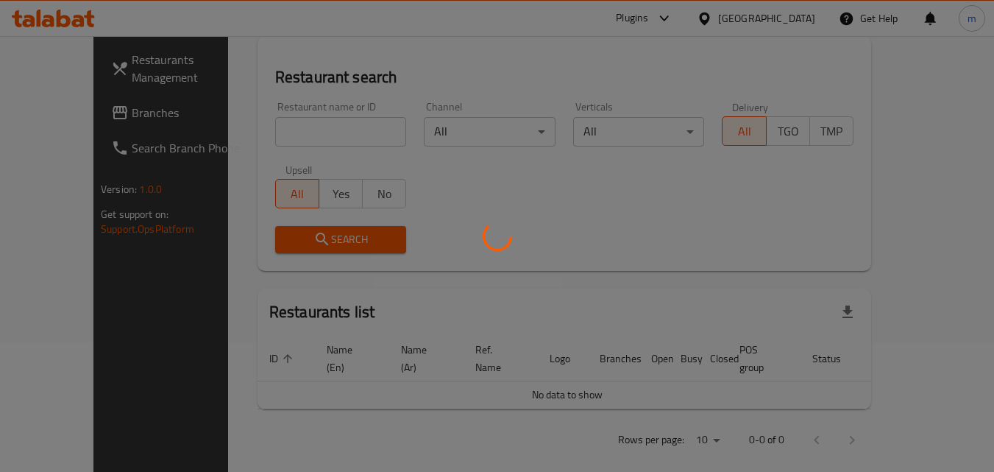
scroll to position [147, 0]
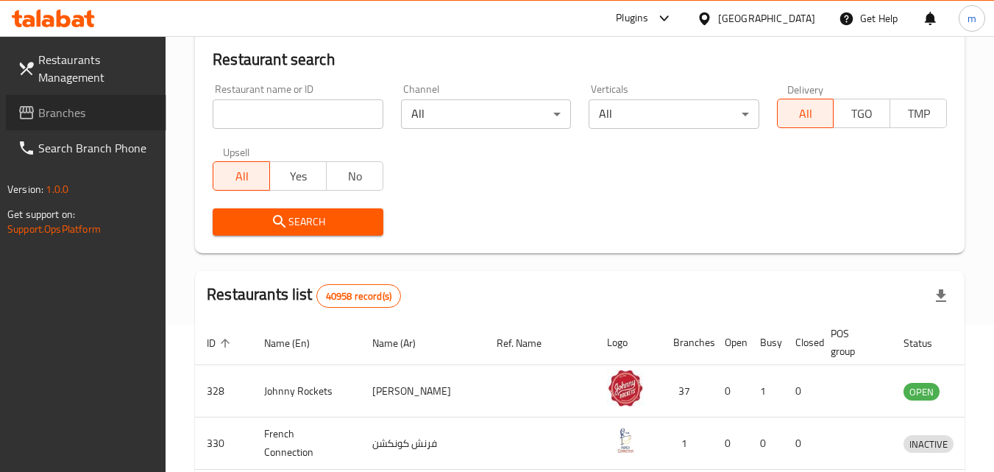
click at [74, 111] on span "Branches" at bounding box center [96, 113] width 116 height 18
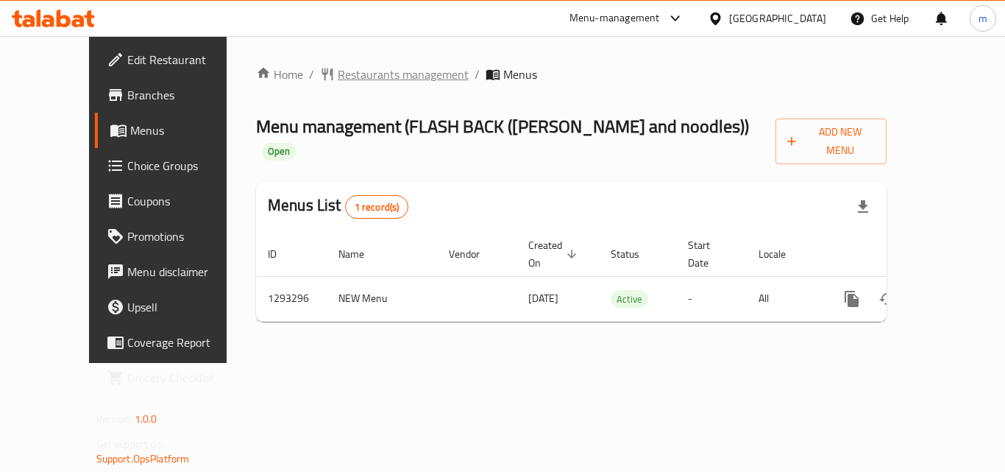
click at [358, 78] on span "Restaurants management" at bounding box center [403, 75] width 131 height 18
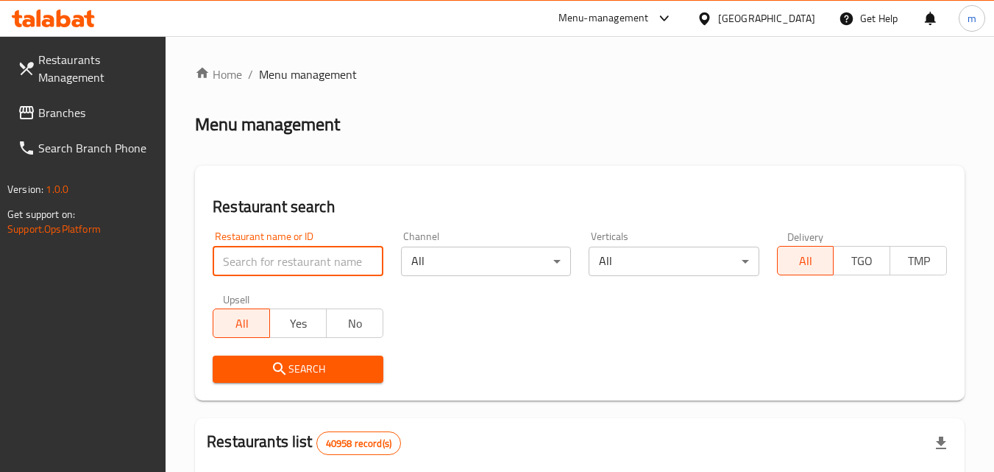
click at [325, 259] on input "search" at bounding box center [298, 261] width 170 height 29
paste input "699458"
type input "699458"
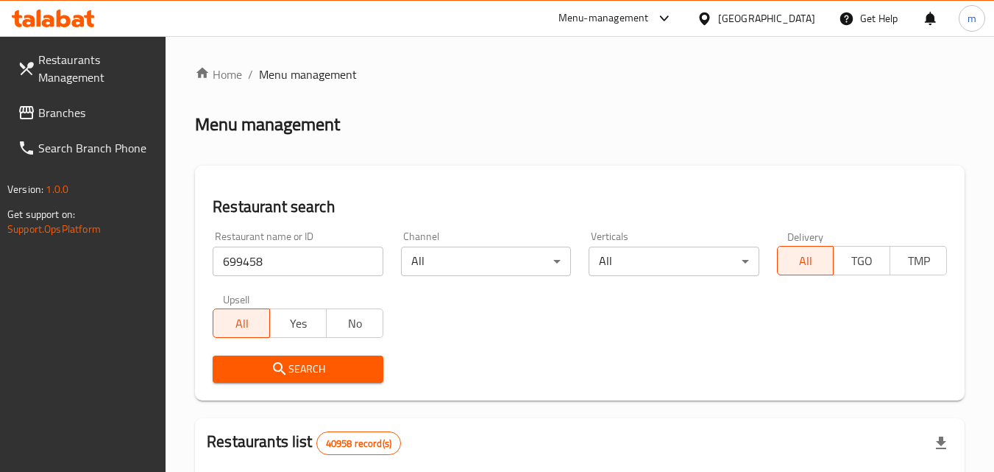
drag, startPoint x: 348, startPoint y: 364, endPoint x: 317, endPoint y: 378, distance: 34.3
click at [317, 378] on span "Search" at bounding box center [298, 369] width 146 height 18
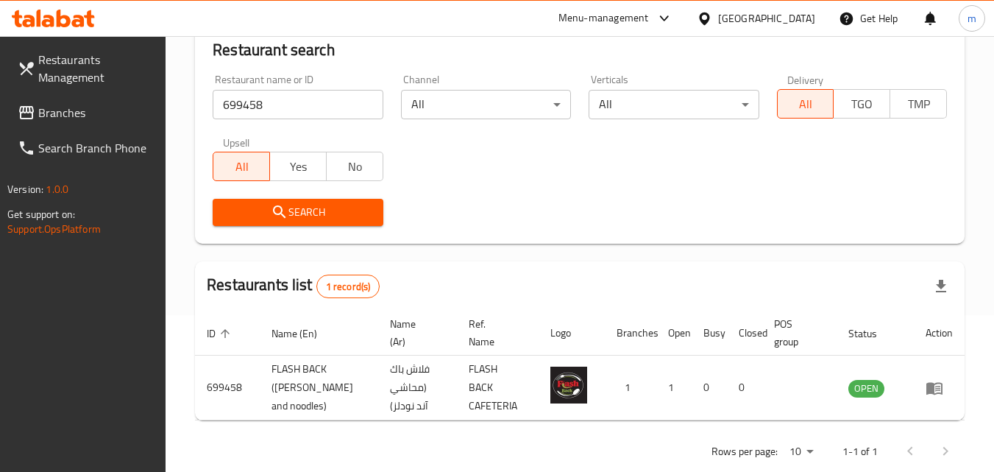
scroll to position [185, 0]
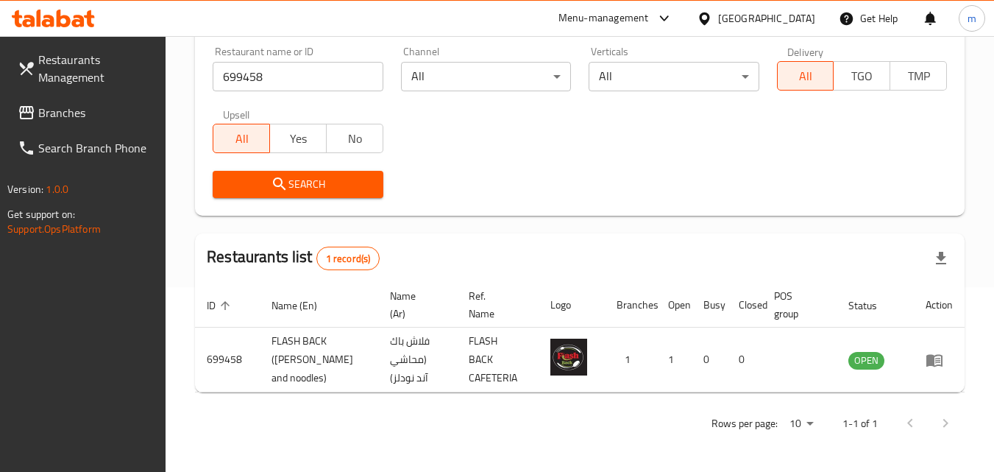
click at [769, 23] on div "[GEOGRAPHIC_DATA]" at bounding box center [766, 18] width 97 height 16
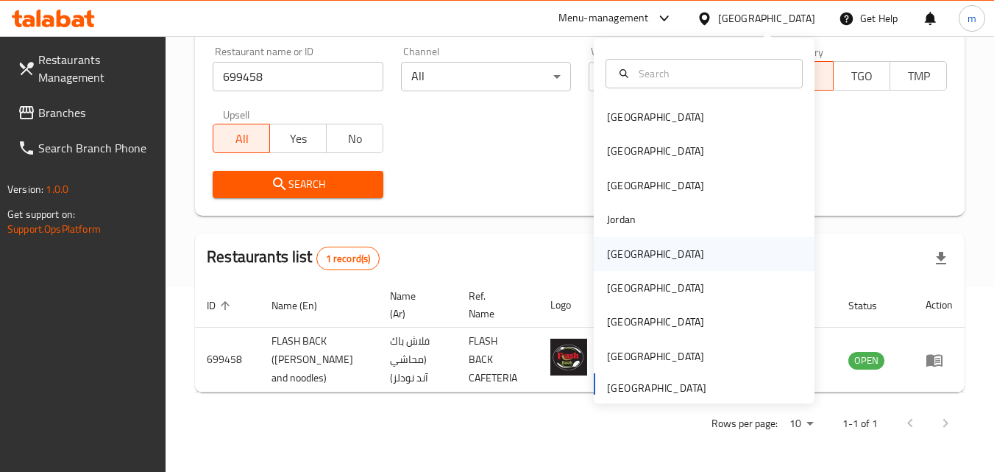
click at [623, 252] on div "[GEOGRAPHIC_DATA]" at bounding box center [655, 254] width 97 height 16
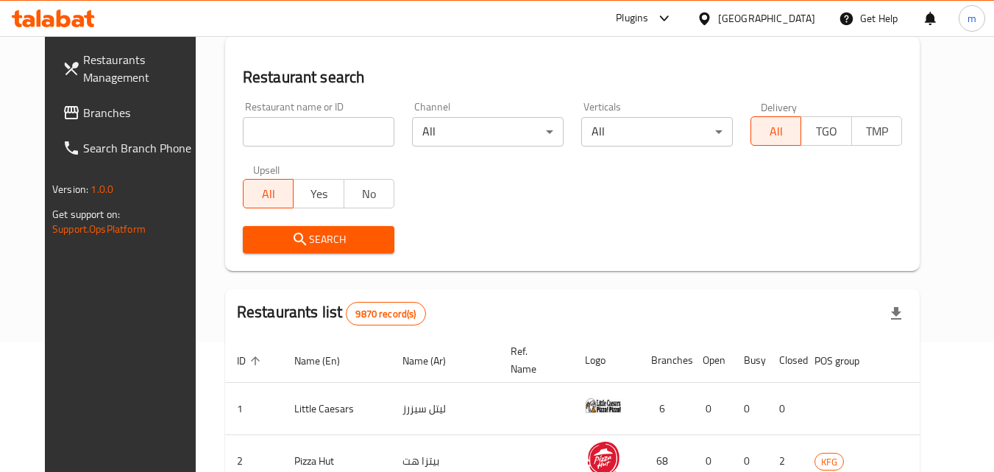
scroll to position [185, 0]
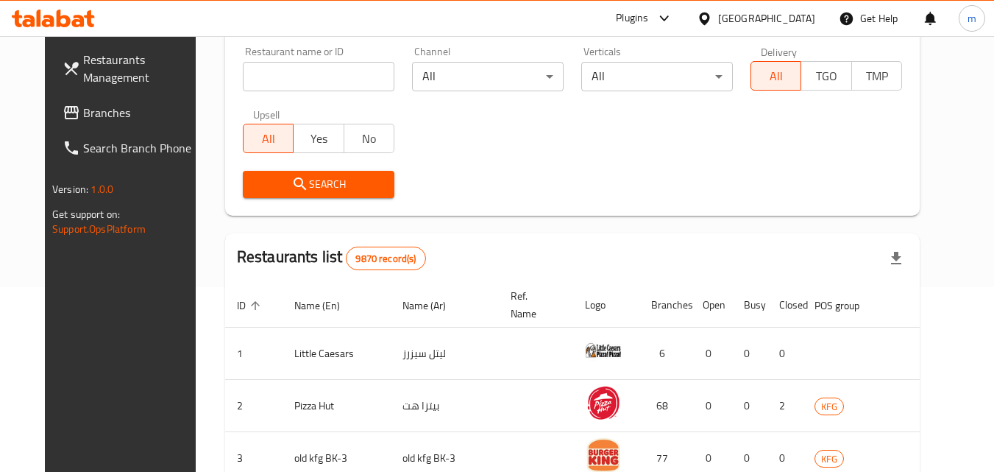
click at [83, 119] on span "Branches" at bounding box center [141, 113] width 116 height 18
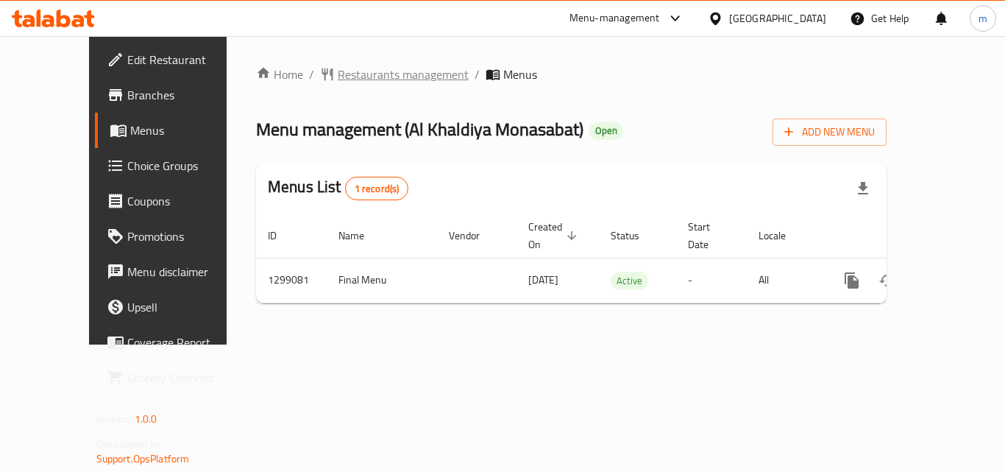
click at [338, 80] on span "Restaurants management" at bounding box center [403, 75] width 131 height 18
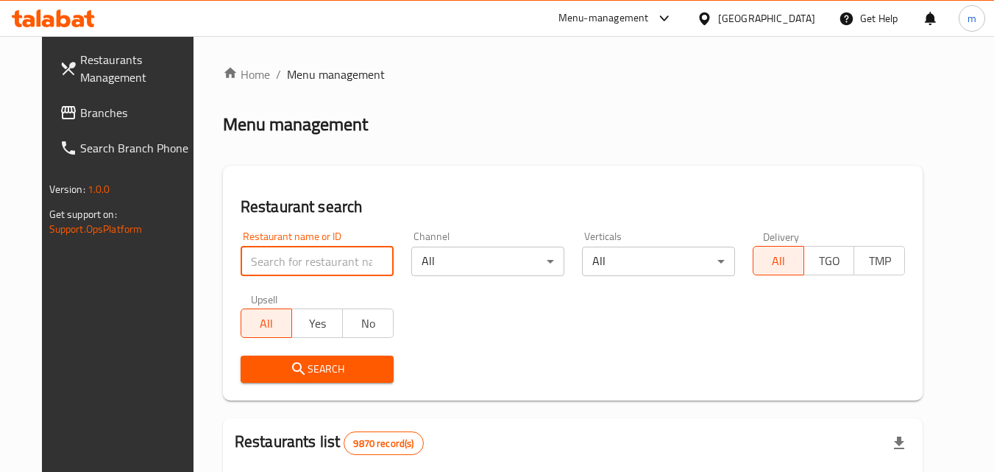
click at [323, 264] on input "search" at bounding box center [317, 261] width 153 height 29
paste input "701228"
type input "701228"
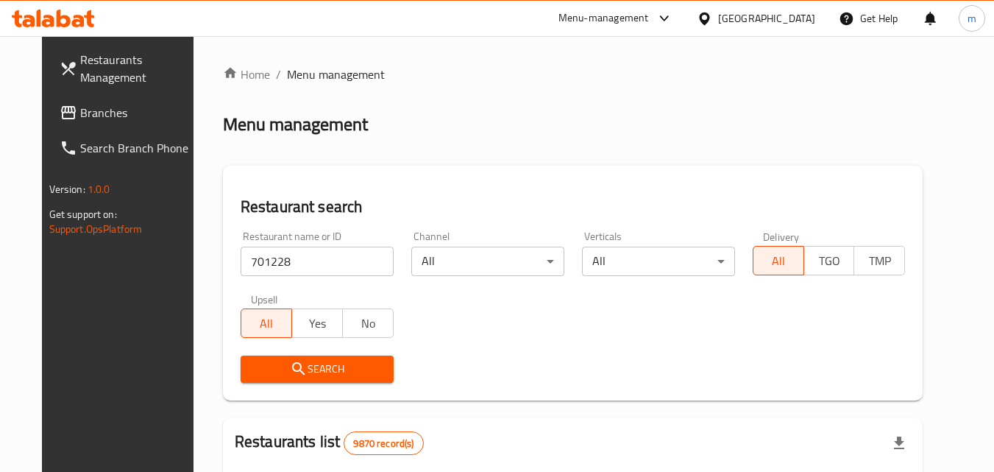
click at [339, 367] on span "Search" at bounding box center [317, 369] width 130 height 18
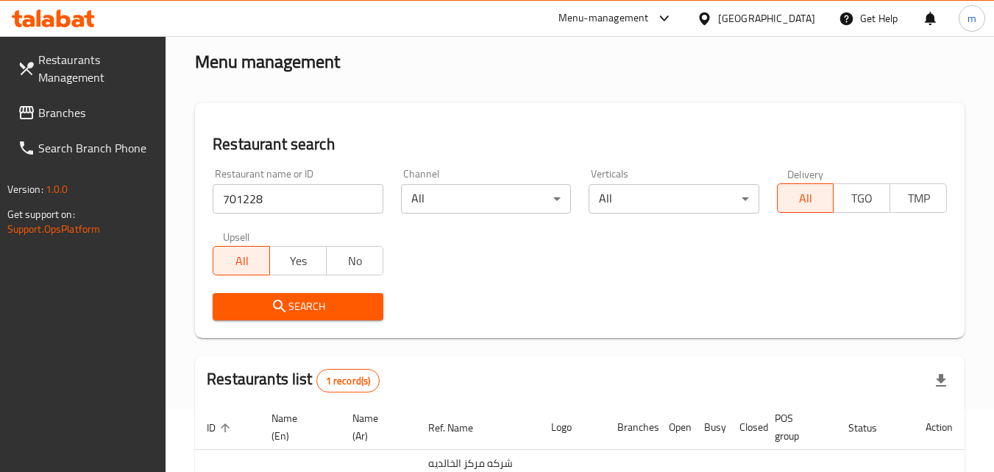
scroll to position [147, 0]
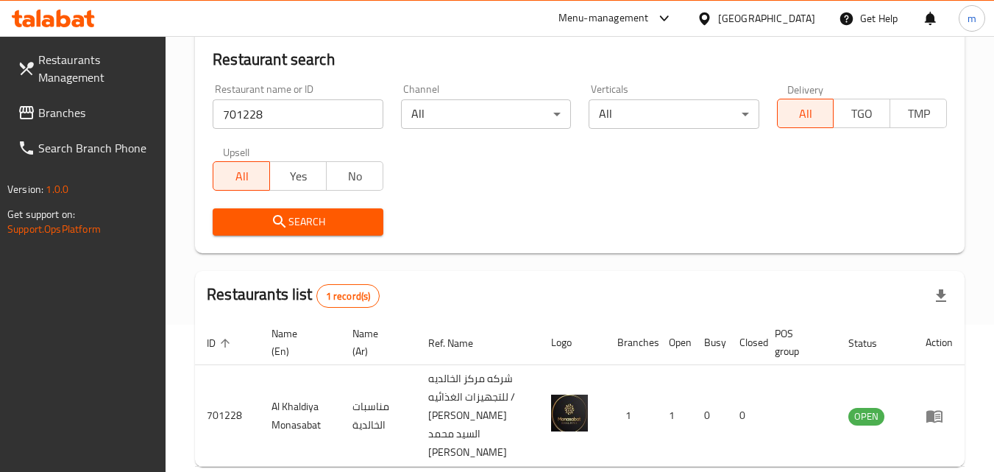
click at [816, 19] on div "Kuwait" at bounding box center [756, 18] width 142 height 35
click at [790, 21] on div "Kuwait" at bounding box center [766, 18] width 97 height 16
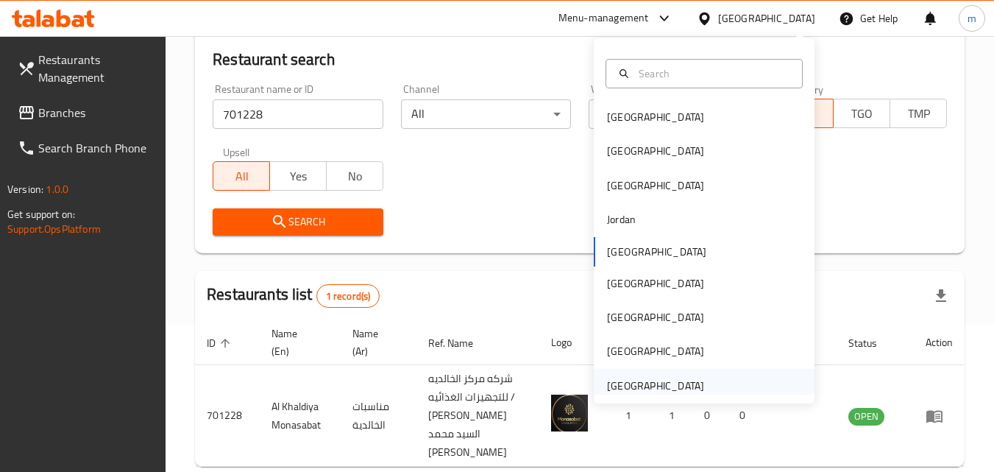
click at [645, 386] on div "[GEOGRAPHIC_DATA]" at bounding box center [655, 386] width 97 height 16
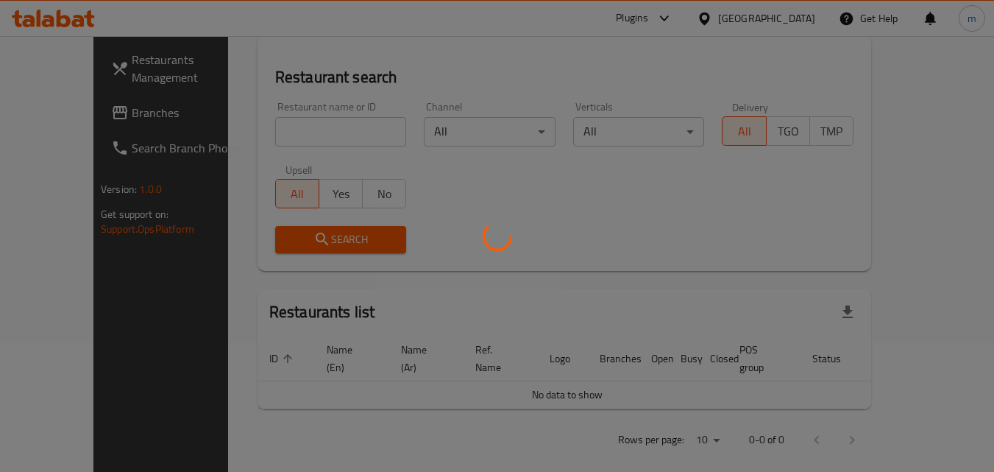
scroll to position [147, 0]
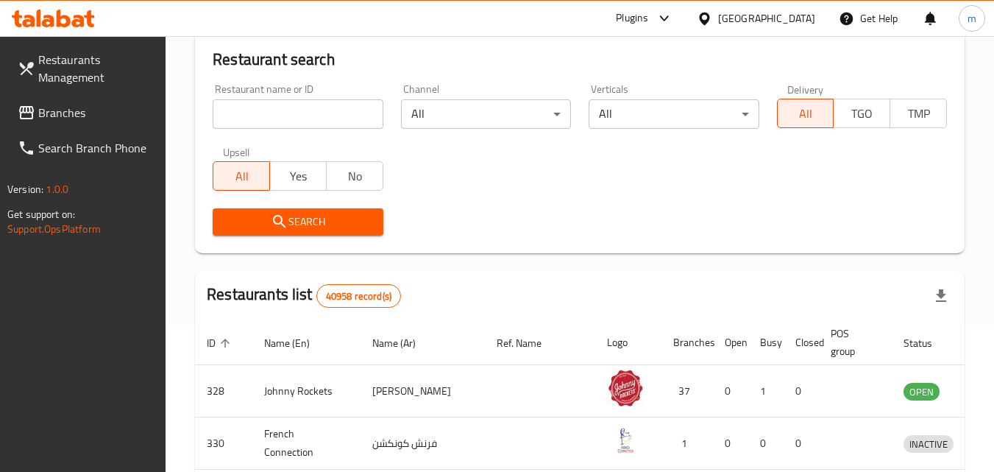
click at [71, 119] on span "Branches" at bounding box center [96, 113] width 116 height 18
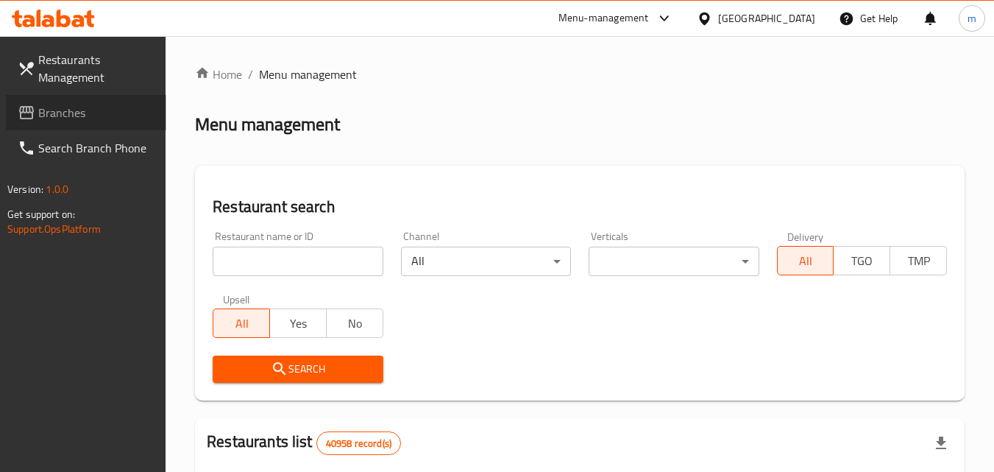
click at [43, 116] on span "Branches" at bounding box center [96, 113] width 116 height 18
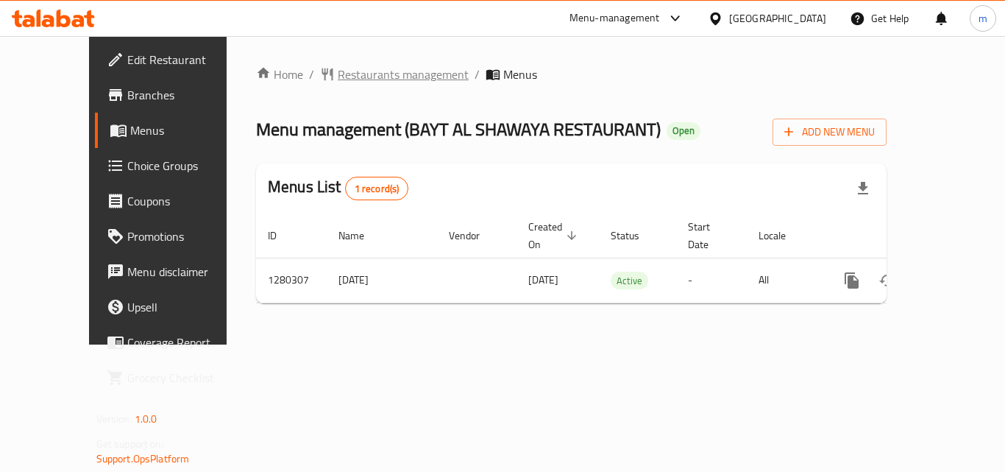
click at [390, 75] on span "Restaurants management" at bounding box center [403, 75] width 131 height 18
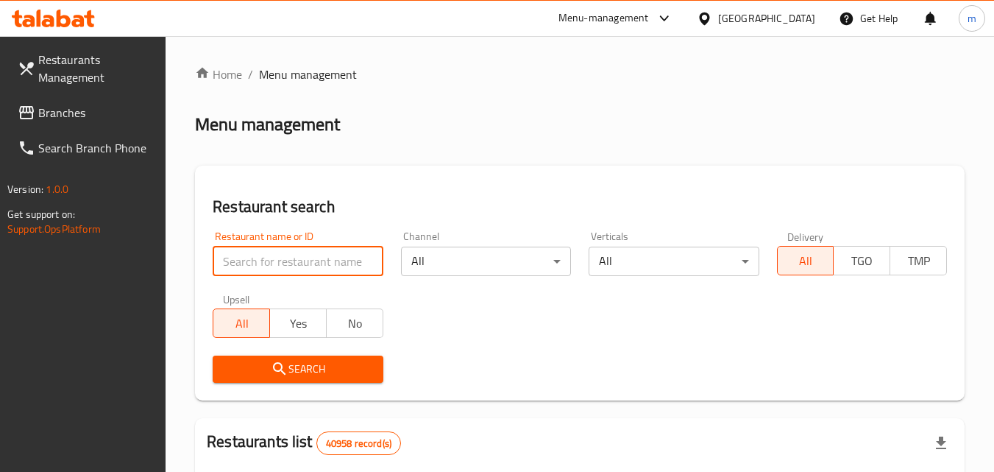
click at [323, 266] on input "search" at bounding box center [298, 261] width 170 height 29
paste input "693730"
type input "693730"
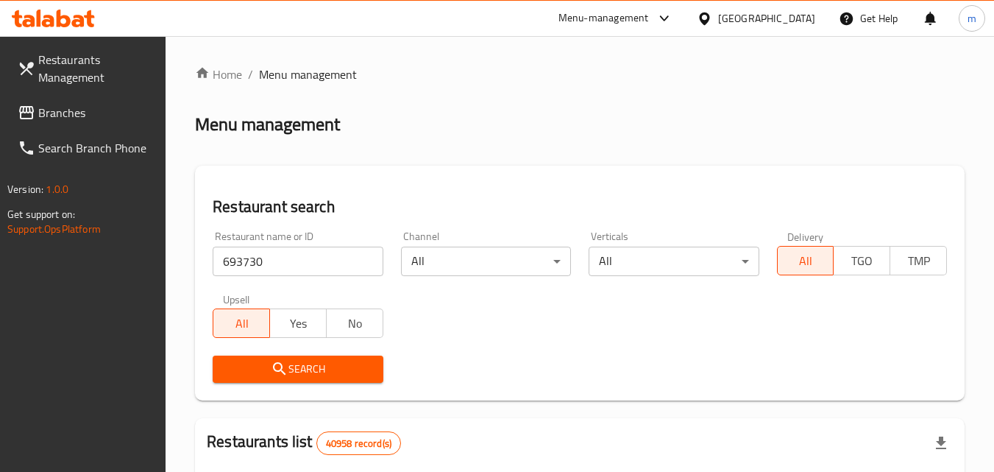
click at [320, 361] on span "Search" at bounding box center [298, 369] width 146 height 18
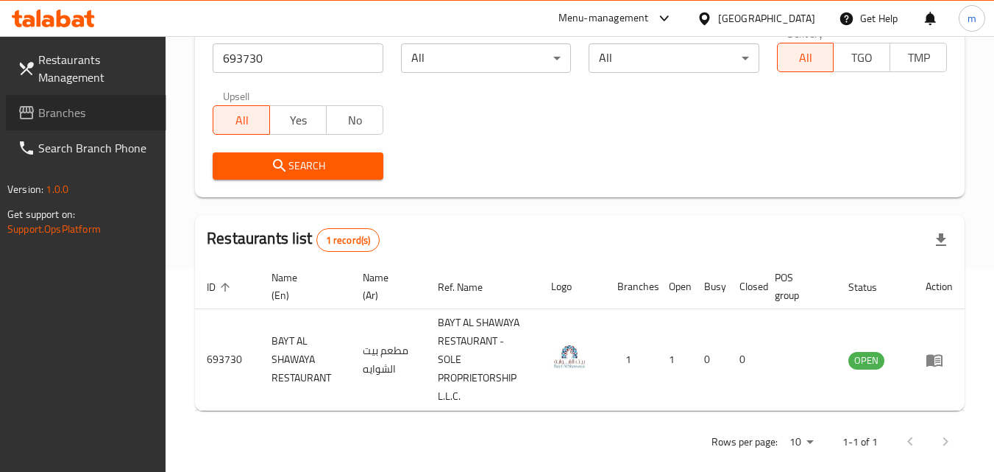
click at [95, 116] on span "Branches" at bounding box center [96, 113] width 116 height 18
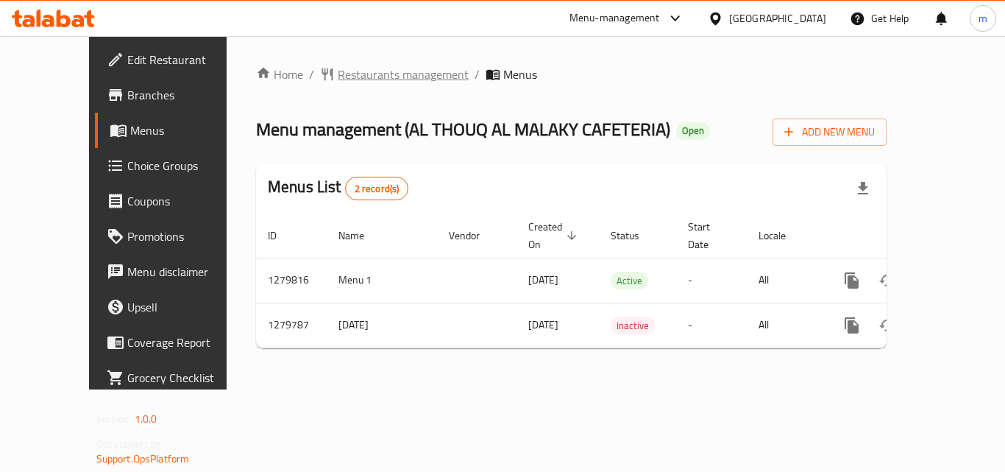
click at [377, 74] on span "Restaurants management" at bounding box center [403, 75] width 131 height 18
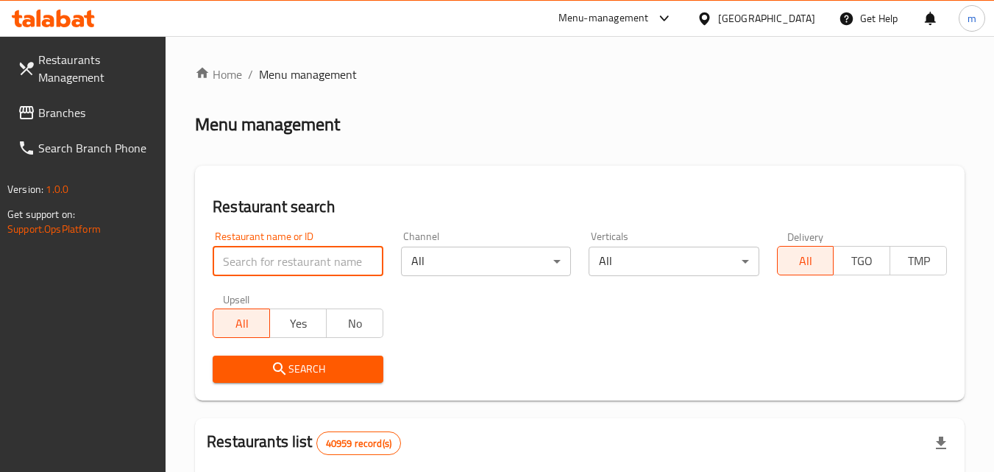
click at [311, 259] on input "search" at bounding box center [298, 261] width 170 height 29
paste input "693445"
type input "693445"
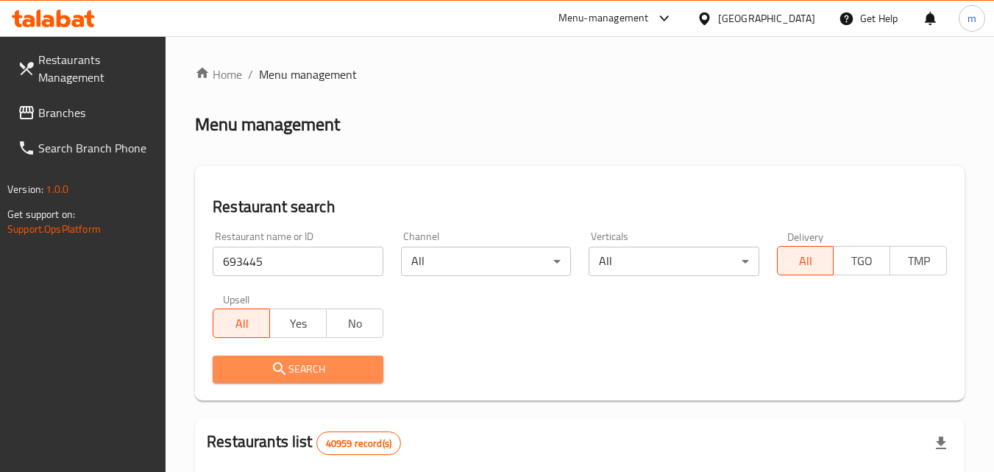
click at [339, 356] on button "Search" at bounding box center [298, 369] width 170 height 27
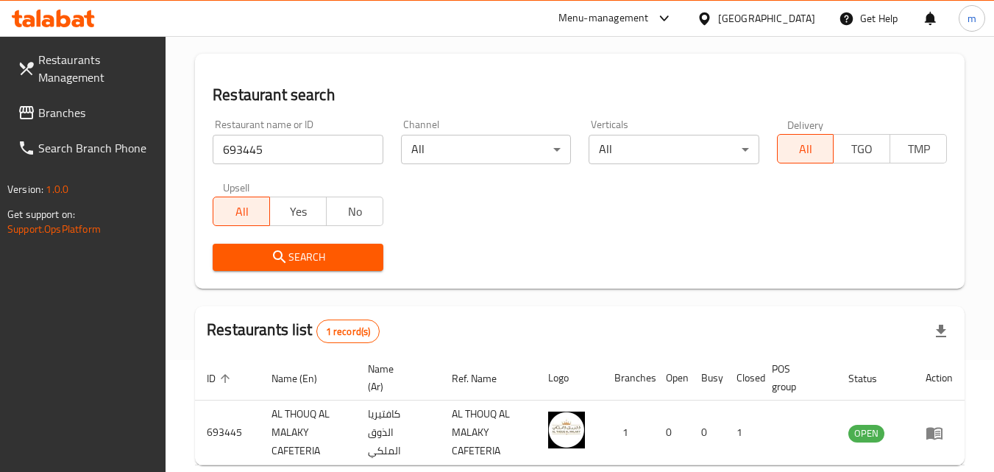
scroll to position [147, 0]
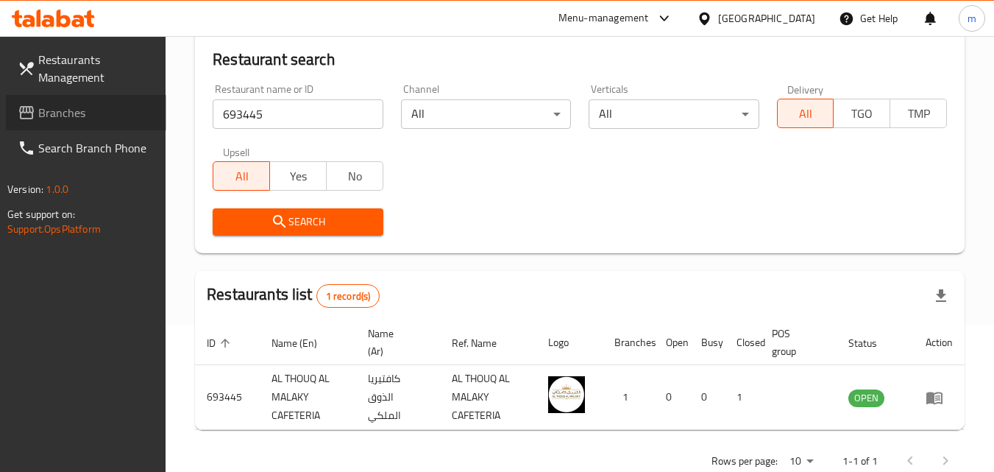
click at [80, 119] on span "Branches" at bounding box center [96, 113] width 116 height 18
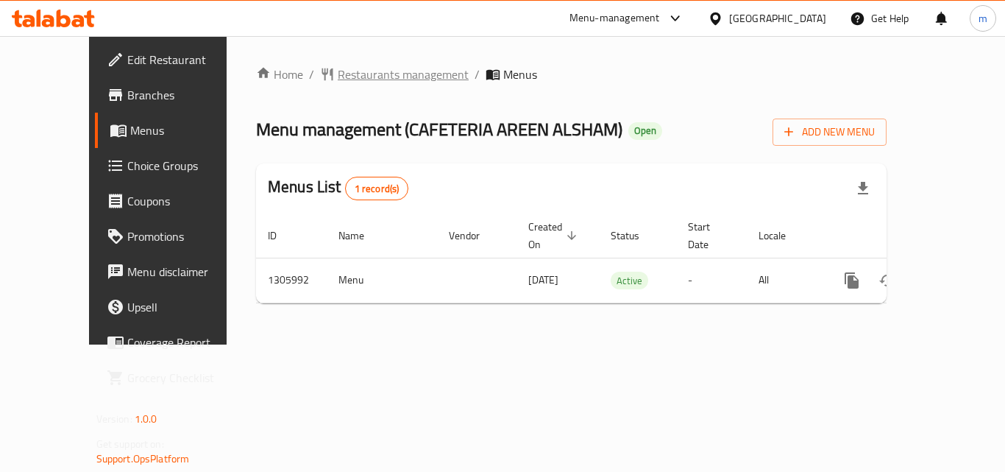
click at [338, 74] on span "Restaurants management" at bounding box center [403, 75] width 131 height 18
click at [363, 79] on span "Restaurants management" at bounding box center [403, 75] width 131 height 18
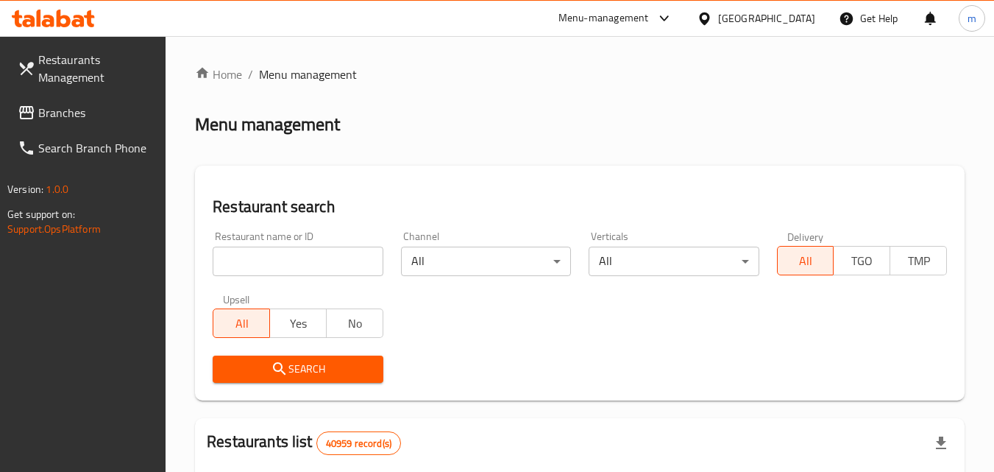
click at [303, 266] on input "search" at bounding box center [298, 261] width 170 height 29
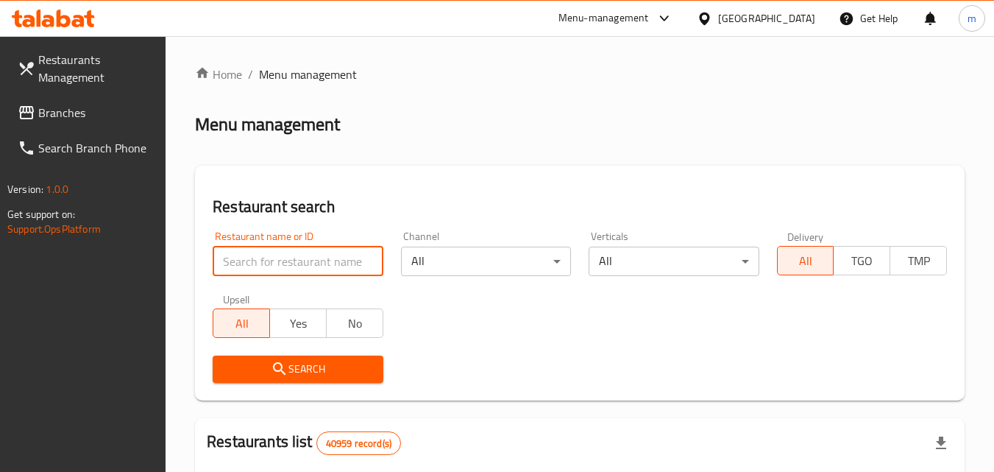
click at [261, 264] on input "search" at bounding box center [298, 261] width 170 height 29
paste input "703899"
type input "703899"
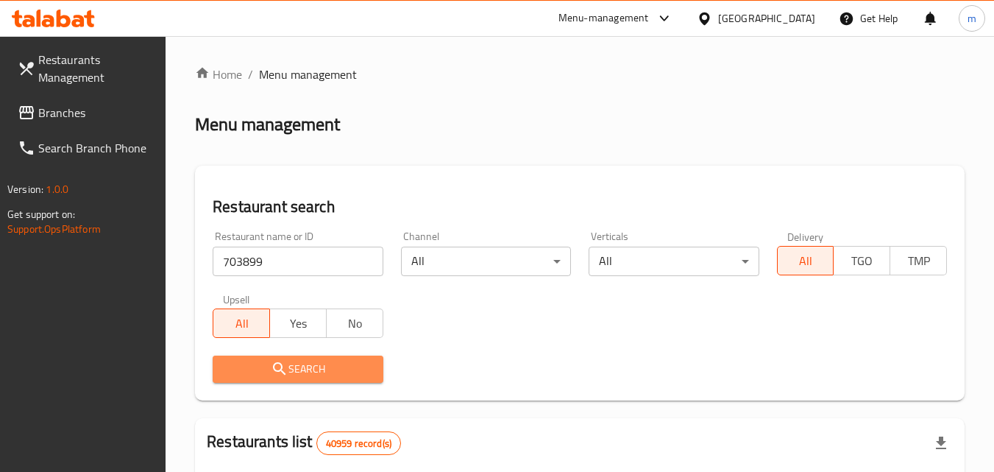
click at [261, 376] on span "Search" at bounding box center [298, 369] width 146 height 18
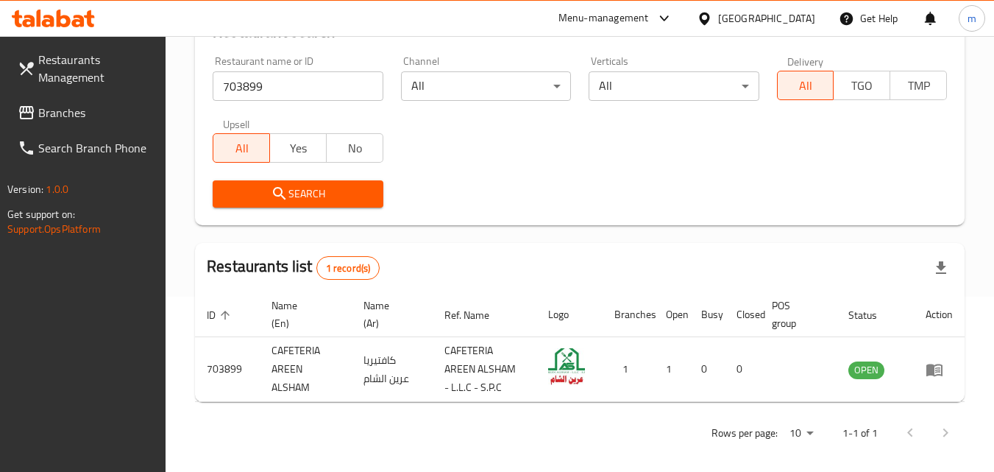
scroll to position [185, 0]
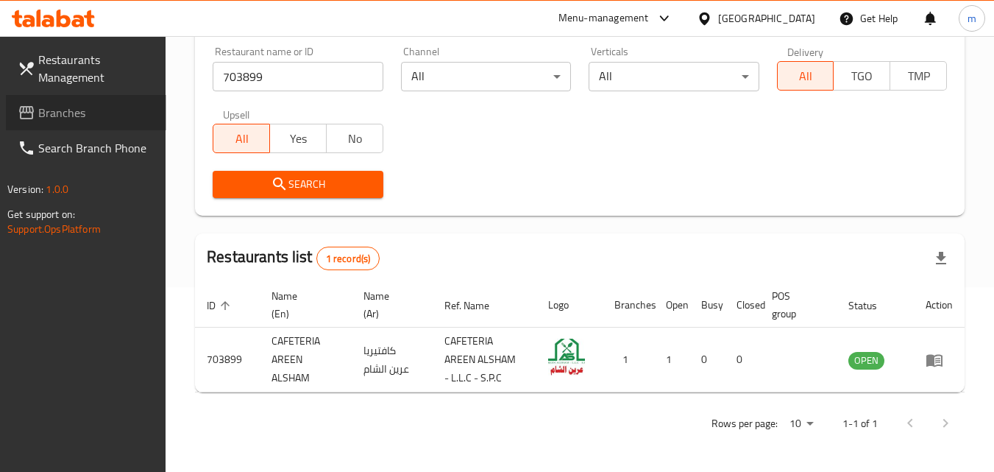
click at [71, 125] on link "Branches" at bounding box center [86, 112] width 160 height 35
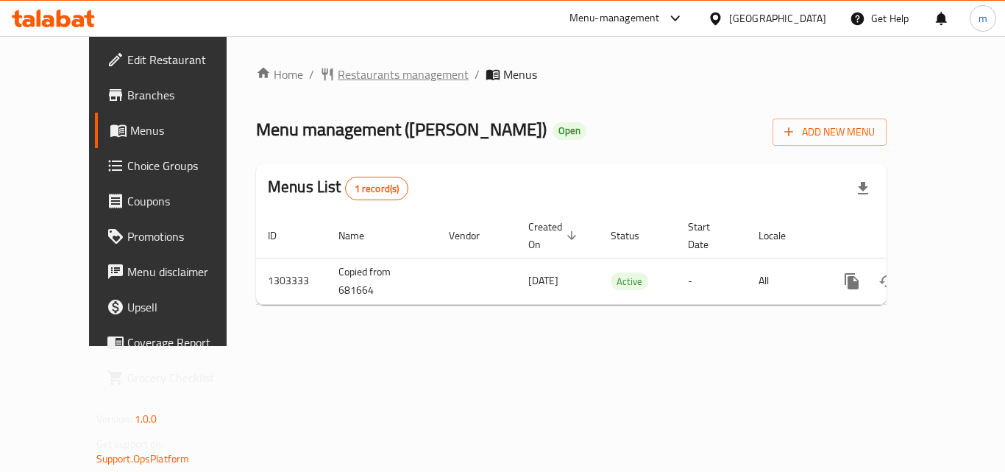
click at [338, 81] on span "Restaurants management" at bounding box center [403, 75] width 131 height 18
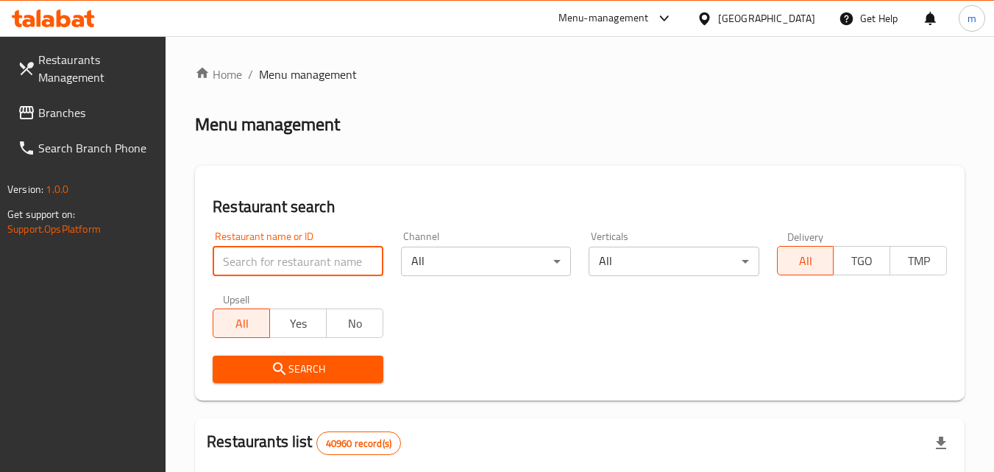
click at [305, 258] on input "search" at bounding box center [298, 261] width 170 height 29
paste input "702781"
type input "702781"
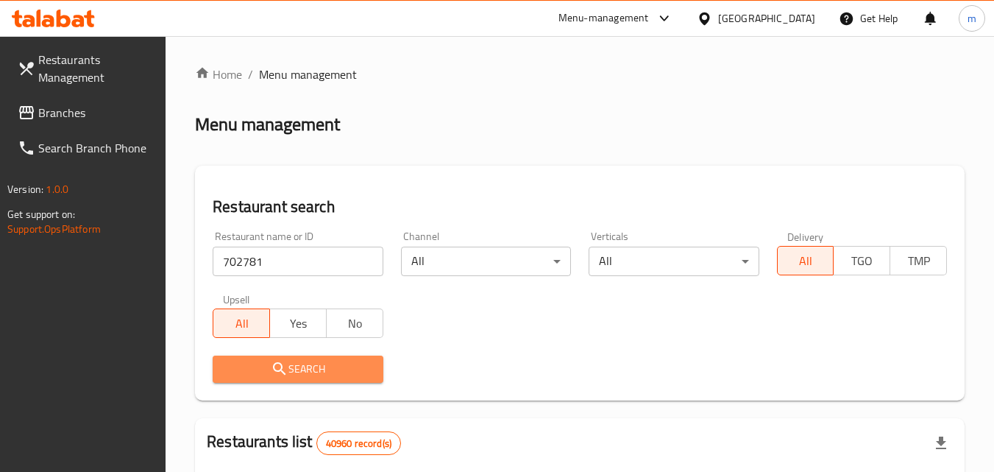
click at [309, 361] on span "Search" at bounding box center [298, 369] width 146 height 18
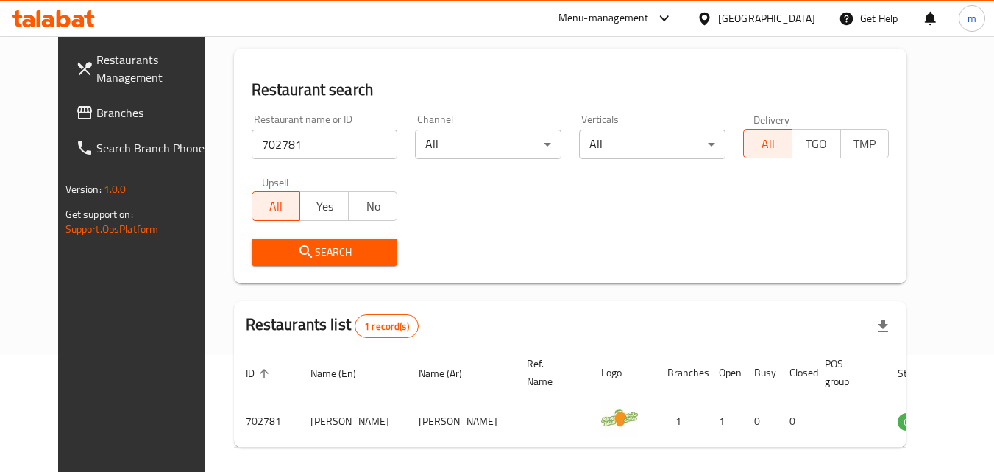
scroll to position [147, 0]
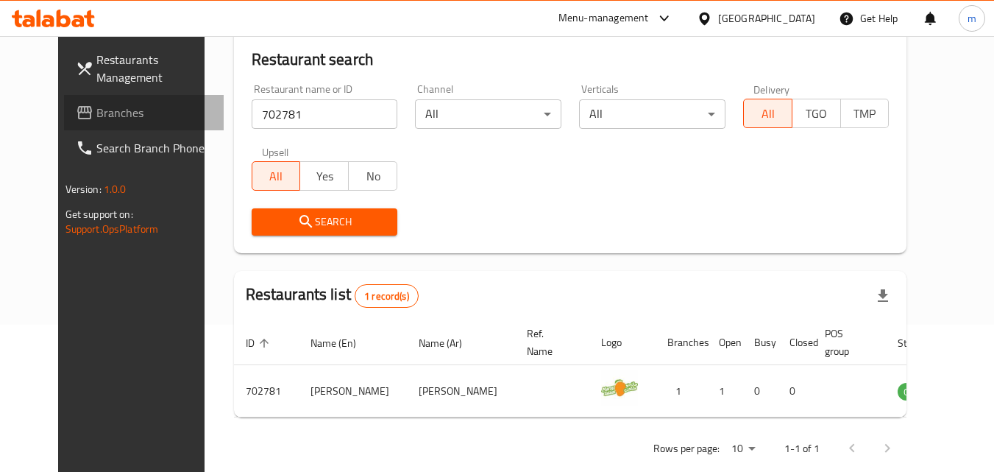
click at [96, 117] on span "Branches" at bounding box center [154, 113] width 116 height 18
